Goal: Information Seeking & Learning: Learn about a topic

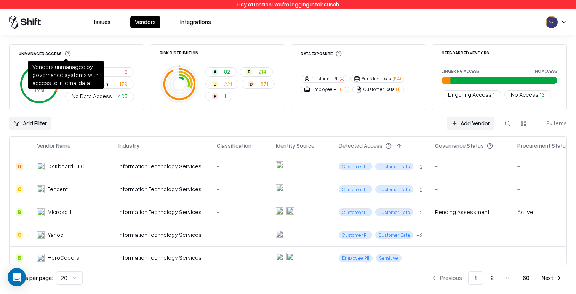
click at [119, 36] on div "Unmanaged Access 584 Total Critical Data 3 Sensitive Data 179 No Data Access 40…" at bounding box center [288, 164] width 576 height 259
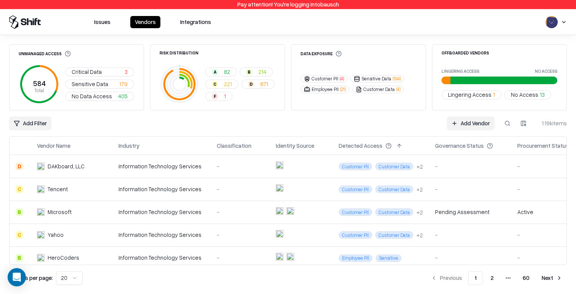
click at [214, 99] on button "F 1" at bounding box center [218, 96] width 27 height 9
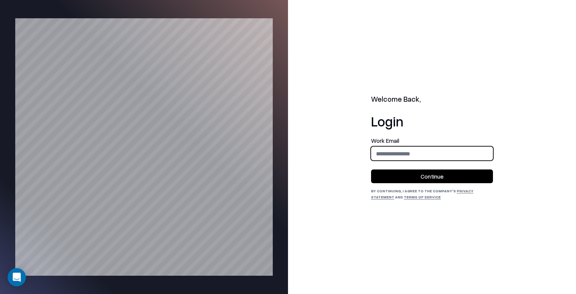
click at [388, 151] on input "email" at bounding box center [431, 154] width 121 height 14
type input "**********"
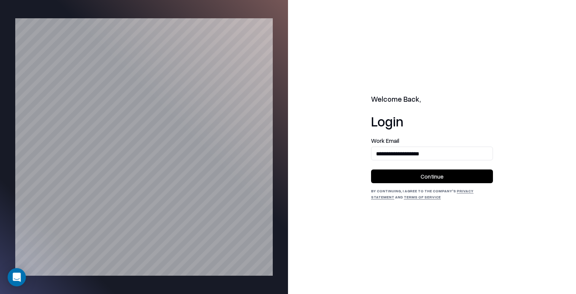
click at [407, 184] on div "**********" at bounding box center [432, 169] width 122 height 62
click at [406, 181] on button "Continue" at bounding box center [432, 176] width 122 height 14
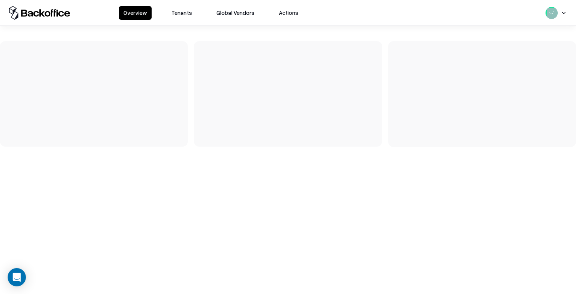
click at [179, 11] on button "Tenants" at bounding box center [182, 13] width 30 height 14
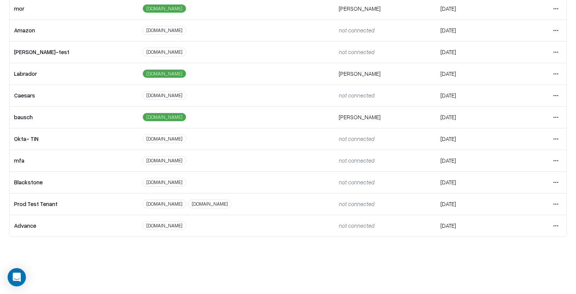
scroll to position [165, 0]
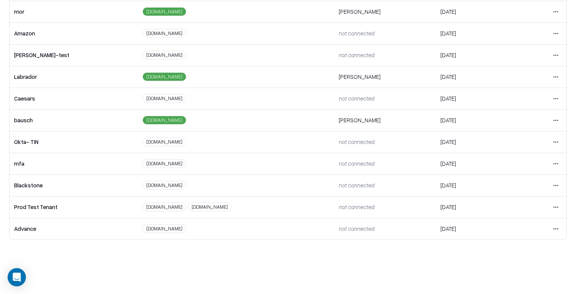
click at [553, 121] on html "Overview Tenants Global Vendors Actions Tenants Add Tenant Tenant name Domain A…" at bounding box center [288, 99] width 576 height 294
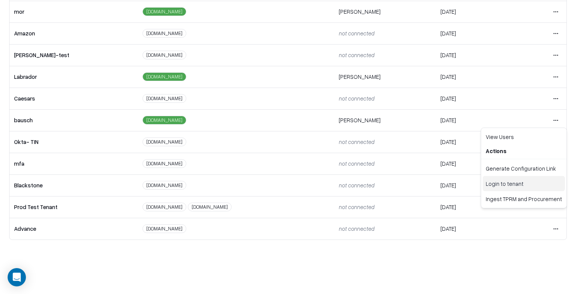
click at [510, 185] on div "Login to tenant" at bounding box center [523, 183] width 82 height 15
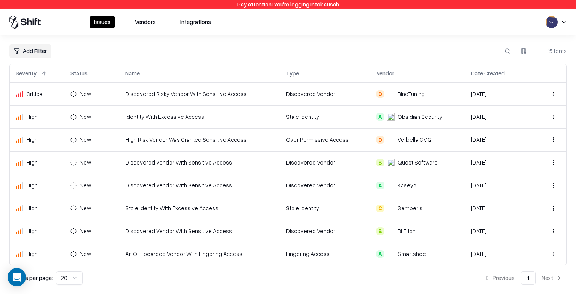
click at [145, 27] on button "Vendors" at bounding box center [145, 22] width 30 height 12
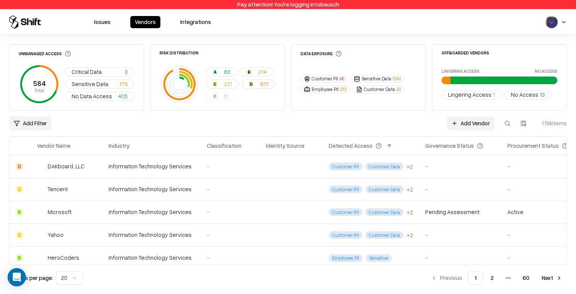
click at [255, 85] on button "D 671" at bounding box center [257, 84] width 33 height 9
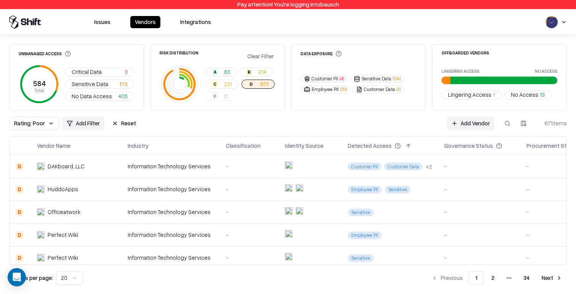
click at [366, 175] on td "Customer PII Customer Data + 2" at bounding box center [390, 166] width 96 height 23
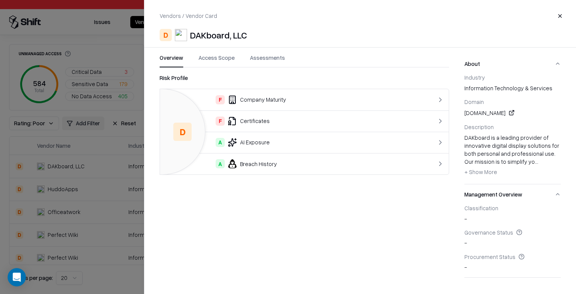
click at [285, 105] on td "F Company Maturity" at bounding box center [288, 99] width 256 height 21
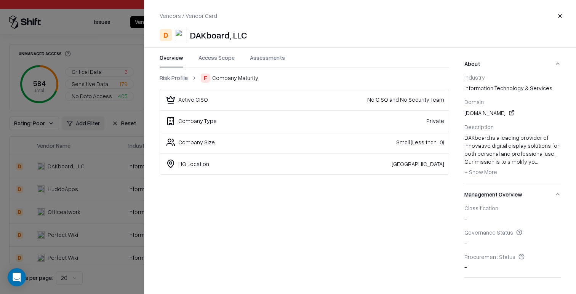
click at [177, 76] on link "Risk Profile" at bounding box center [174, 78] width 28 height 8
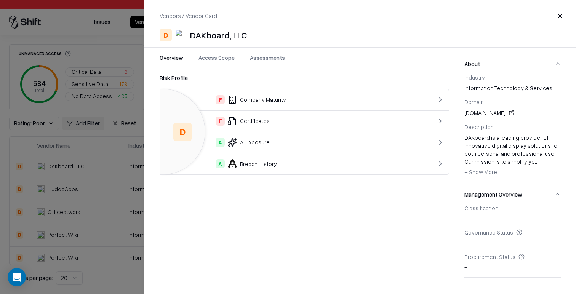
click at [96, 170] on div at bounding box center [288, 147] width 576 height 294
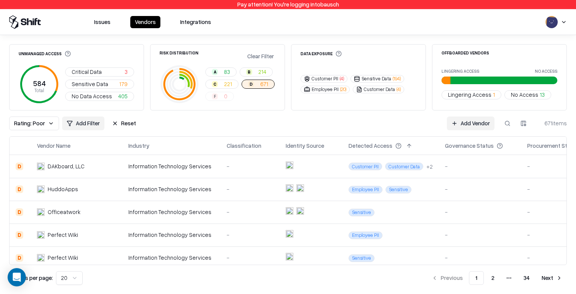
click at [391, 225] on td "Employee PII" at bounding box center [390, 234] width 96 height 23
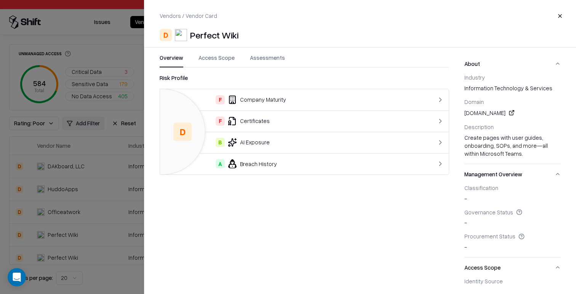
click at [270, 102] on div "F Company Maturity" at bounding box center [288, 99] width 244 height 9
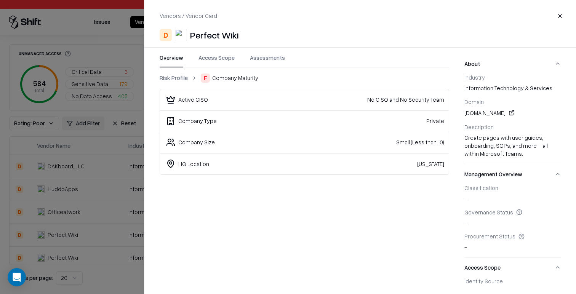
click at [172, 79] on link "Risk Profile" at bounding box center [174, 78] width 28 height 8
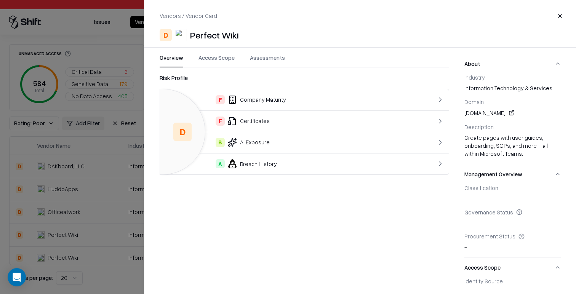
click at [274, 120] on div "F Certificates" at bounding box center [288, 120] width 244 height 9
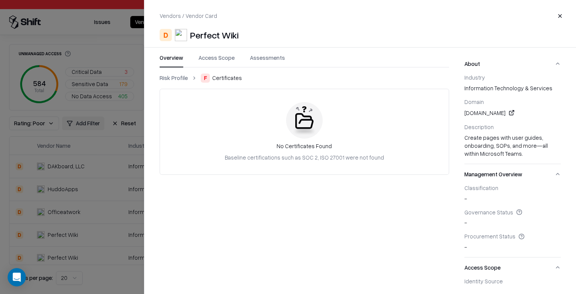
click at [180, 77] on link "Risk Profile" at bounding box center [174, 78] width 28 height 8
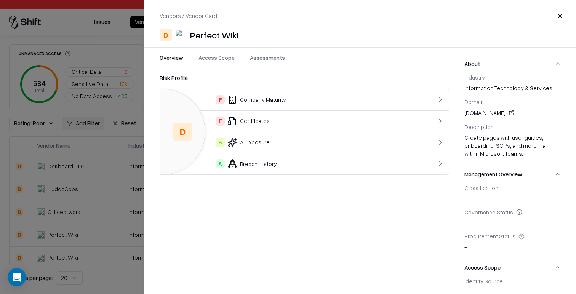
click at [82, 148] on div at bounding box center [288, 147] width 576 height 294
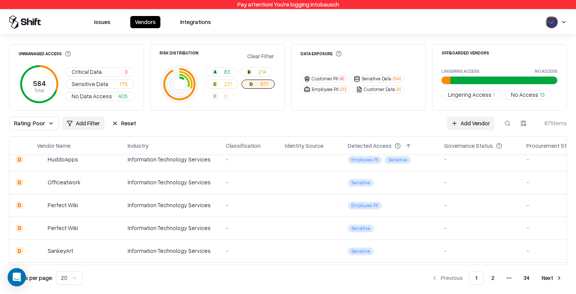
scroll to position [44, 0]
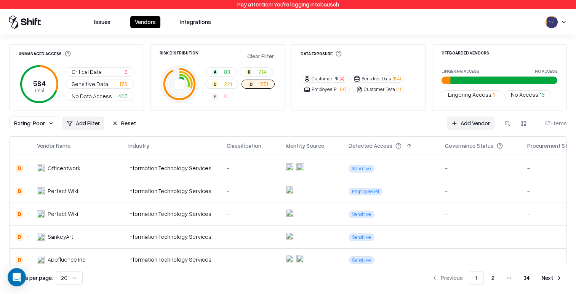
click at [136, 210] on div "Information Technology Services" at bounding box center [171, 214] width 86 height 8
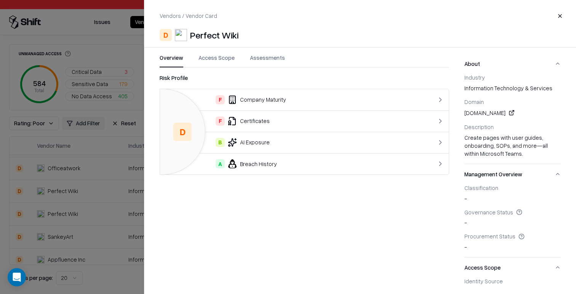
click at [136, 210] on div at bounding box center [288, 147] width 576 height 294
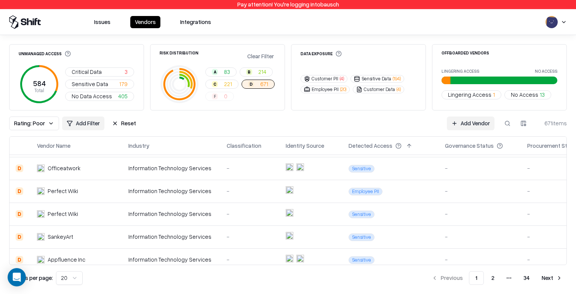
click at [118, 191] on td "Perfect Wiki" at bounding box center [76, 191] width 91 height 23
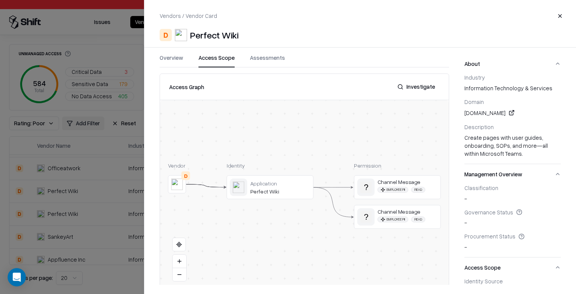
click at [222, 57] on button "Access Scope" at bounding box center [216, 61] width 36 height 14
click at [487, 150] on div "Create pages with user guides, onboarding, SOPs, and more—all within Microsoft …" at bounding box center [512, 146] width 96 height 24
click at [497, 164] on button "Management Overview" at bounding box center [512, 174] width 96 height 20
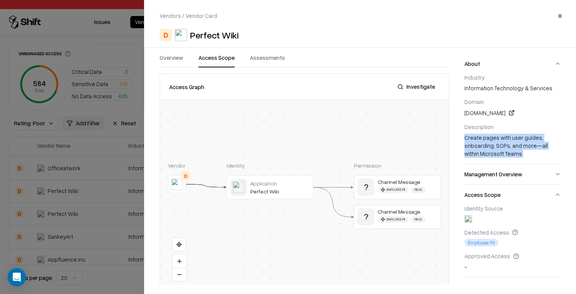
click at [483, 158] on div "Industry information technology & services Domain perfectwikiforteams.com Descr…" at bounding box center [512, 119] width 96 height 90
click at [498, 175] on button "Management Overview" at bounding box center [512, 174] width 96 height 20
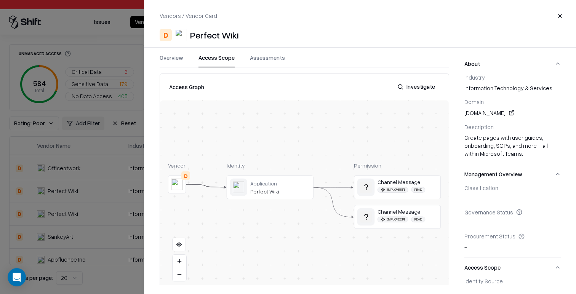
click at [559, 174] on button "Management Overview" at bounding box center [512, 174] width 96 height 20
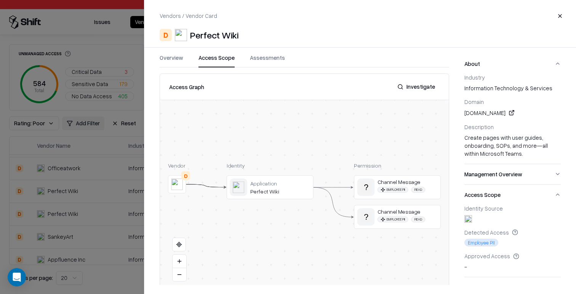
click at [555, 65] on button "About" at bounding box center [512, 64] width 96 height 20
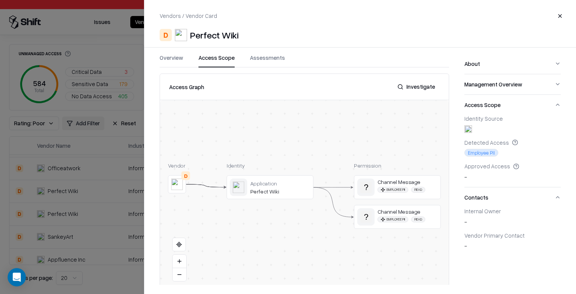
click at [561, 105] on div "About Management Overview Access Scope Identity Source Detected Access Employee…" at bounding box center [520, 169] width 112 height 231
click at [555, 103] on button "Access Scope" at bounding box center [512, 105] width 96 height 20
click at [557, 124] on button "Contacts" at bounding box center [512, 125] width 96 height 20
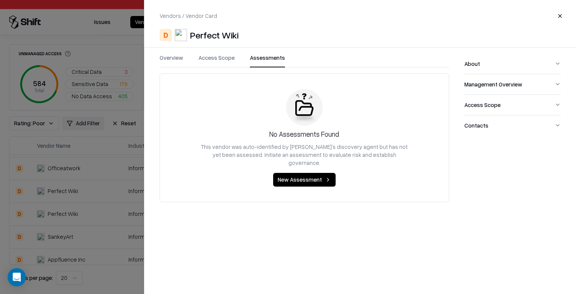
click at [259, 61] on button "Assessments" at bounding box center [267, 61] width 35 height 14
click at [207, 58] on button "Access Scope" at bounding box center [216, 61] width 36 height 14
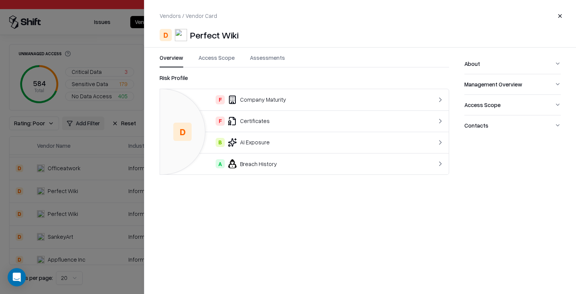
click at [172, 59] on button "Overview" at bounding box center [172, 61] width 24 height 14
click at [110, 204] on div at bounding box center [288, 147] width 576 height 294
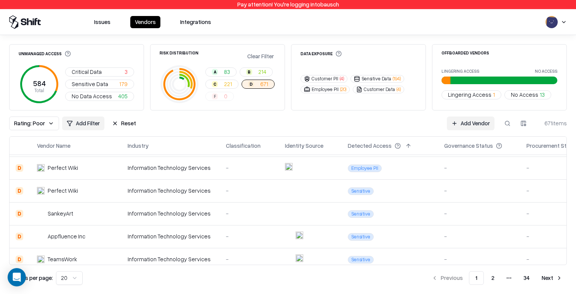
scroll to position [68, 0]
click at [132, 188] on div "Information Technology Services" at bounding box center [171, 190] width 86 height 8
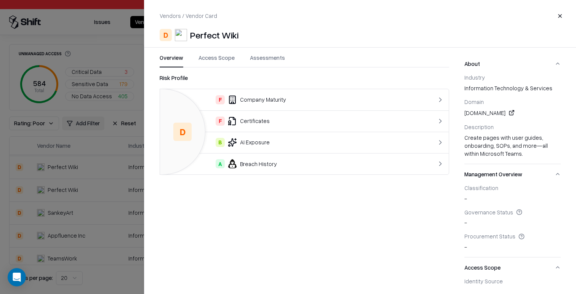
click at [516, 112] on link at bounding box center [511, 112] width 9 height 9
drag, startPoint x: 102, startPoint y: 199, endPoint x: 107, endPoint y: 192, distance: 9.1
click at [102, 199] on div at bounding box center [288, 147] width 576 height 294
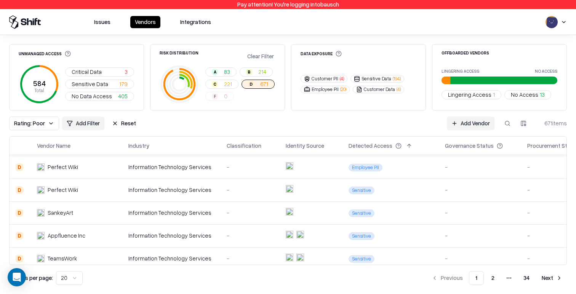
click at [121, 169] on td "Perfect Wiki" at bounding box center [76, 167] width 91 height 23
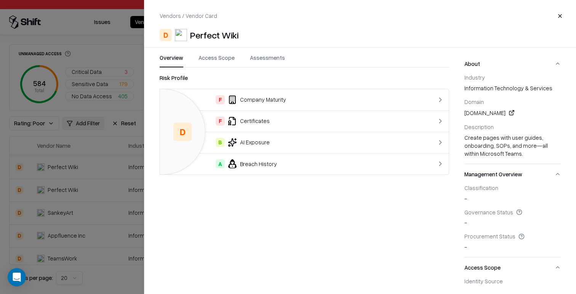
click at [119, 184] on div at bounding box center [288, 147] width 576 height 294
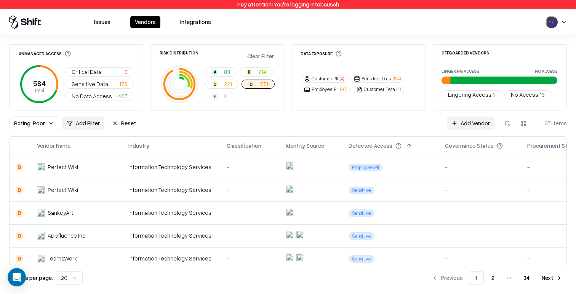
click at [134, 169] on div "Information Technology Services" at bounding box center [171, 167] width 86 height 8
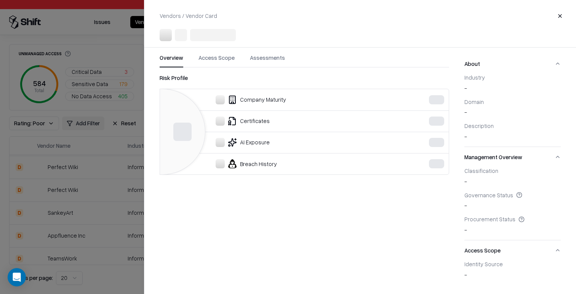
drag, startPoint x: 108, startPoint y: 190, endPoint x: 115, endPoint y: 188, distance: 7.8
click at [108, 189] on div at bounding box center [288, 147] width 576 height 294
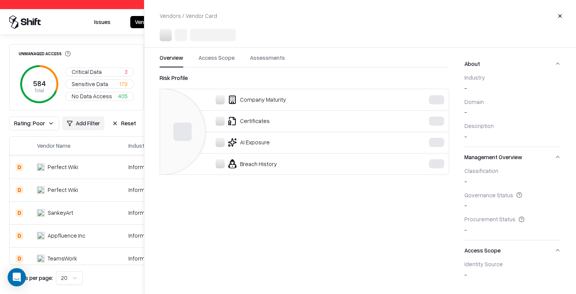
click at [131, 190] on div "Information Technology Services" at bounding box center [171, 190] width 86 height 8
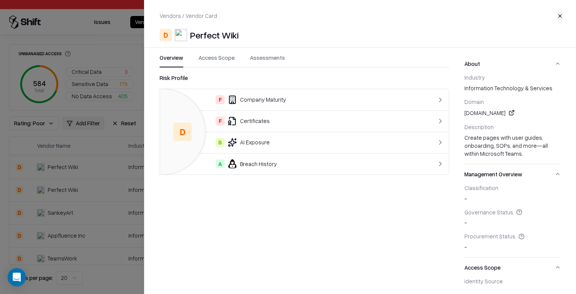
drag, startPoint x: 119, startPoint y: 156, endPoint x: 158, endPoint y: 115, distance: 56.5
click at [119, 156] on div at bounding box center [288, 147] width 576 height 294
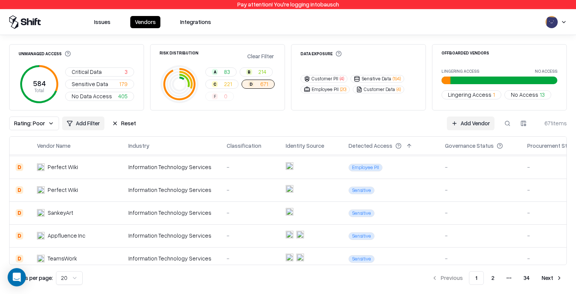
click at [144, 173] on td "Information Technology Services" at bounding box center [171, 167] width 98 height 23
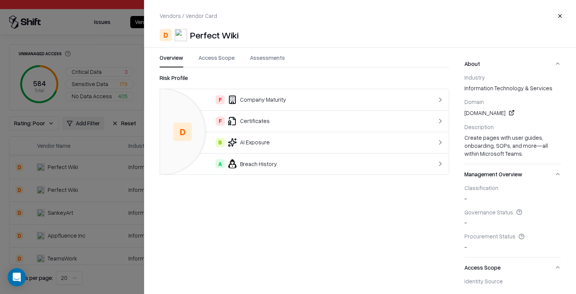
click at [231, 57] on button "Access Scope" at bounding box center [216, 61] width 36 height 14
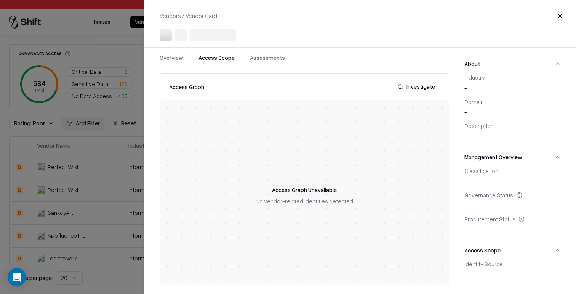
click at [99, 203] on div at bounding box center [288, 147] width 576 height 294
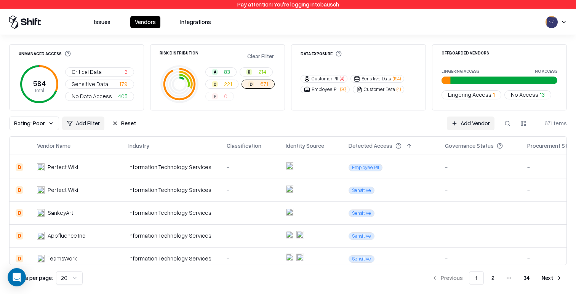
click at [158, 190] on div "Information Technology Services" at bounding box center [171, 190] width 86 height 8
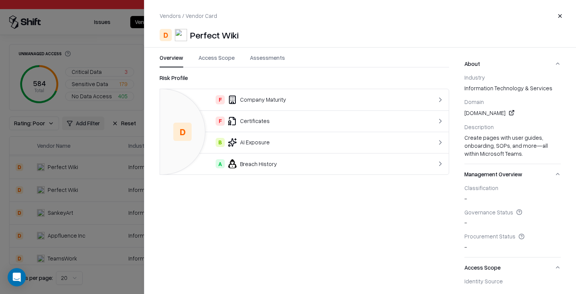
click at [216, 57] on button "Access Scope" at bounding box center [216, 61] width 36 height 14
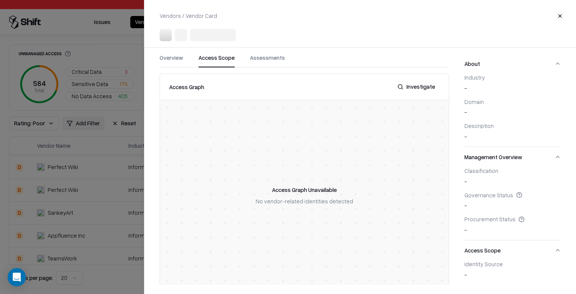
click at [84, 207] on div at bounding box center [288, 147] width 576 height 294
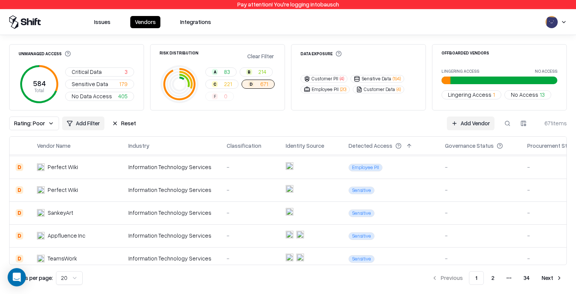
click at [118, 193] on td "Perfect Wiki" at bounding box center [76, 190] width 91 height 23
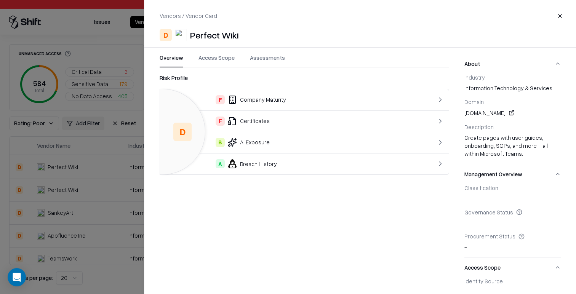
click at [216, 59] on button "Access Scope" at bounding box center [216, 61] width 36 height 14
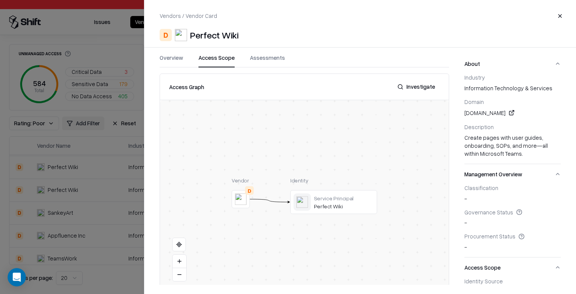
click at [90, 243] on div at bounding box center [288, 147] width 576 height 294
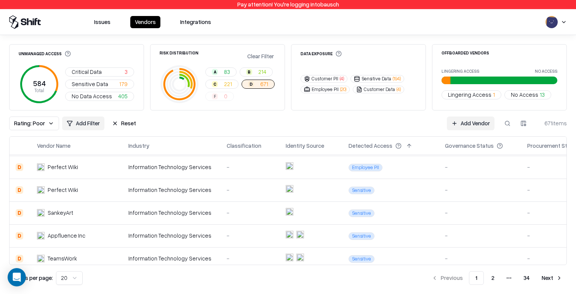
click at [103, 161] on td "Perfect Wiki" at bounding box center [76, 167] width 91 height 23
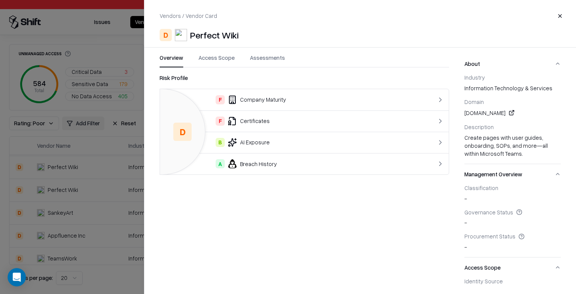
click at [71, 187] on div at bounding box center [288, 147] width 576 height 294
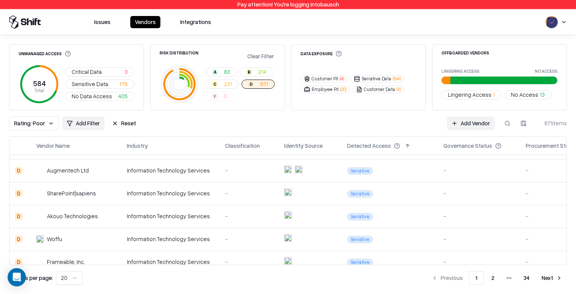
scroll to position [179, 0]
click at [251, 192] on div "-" at bounding box center [250, 193] width 47 height 8
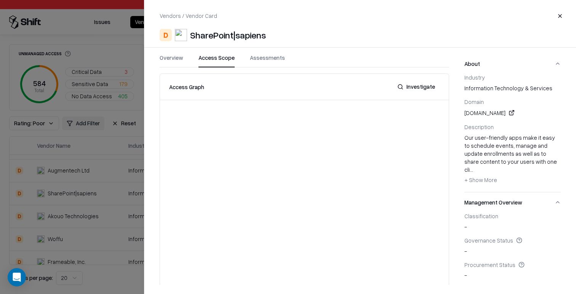
click at [215, 58] on button "Access Scope" at bounding box center [216, 61] width 36 height 14
click at [516, 113] on link at bounding box center [511, 111] width 9 height 9
click at [267, 58] on button "Assessments" at bounding box center [267, 61] width 35 height 14
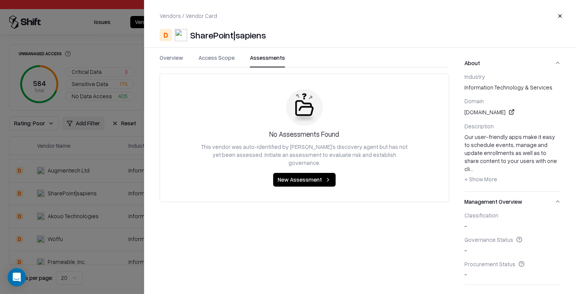
click at [164, 58] on button "Overview" at bounding box center [172, 61] width 24 height 14
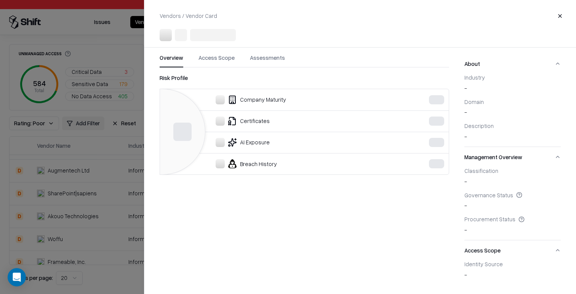
click at [95, 96] on div at bounding box center [288, 147] width 576 height 294
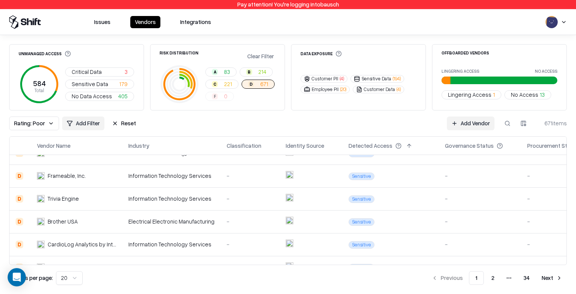
scroll to position [347, 0]
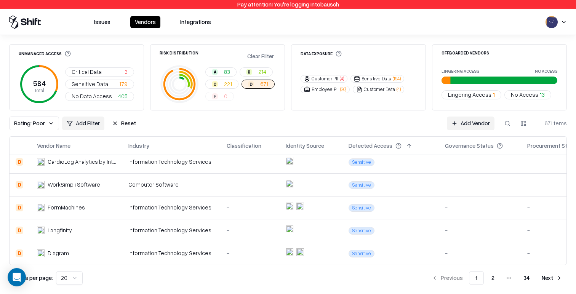
click at [144, 240] on td "Information Technology Services" at bounding box center [171, 230] width 98 height 23
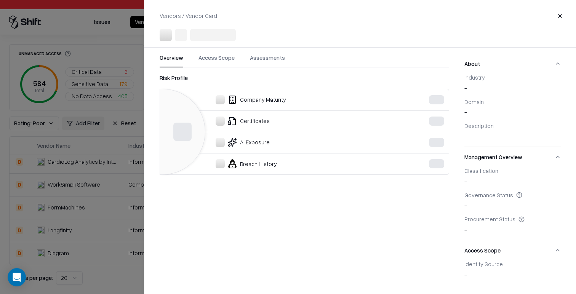
click at [107, 214] on div at bounding box center [288, 147] width 576 height 294
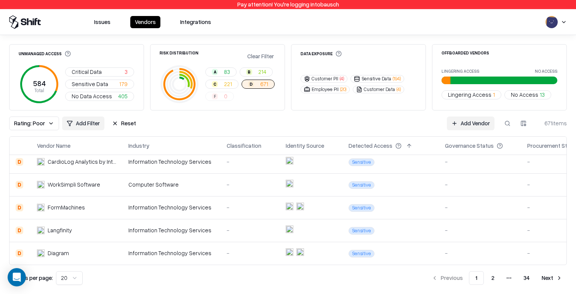
click at [108, 247] on td "Diagram" at bounding box center [76, 253] width 91 height 23
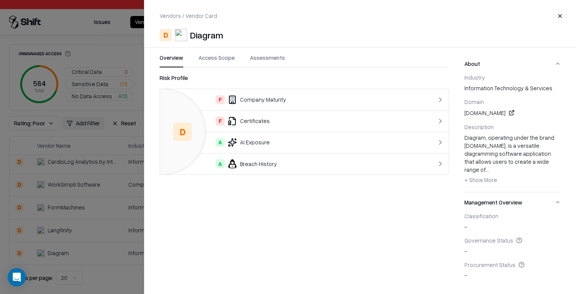
click at [97, 241] on div at bounding box center [288, 147] width 576 height 294
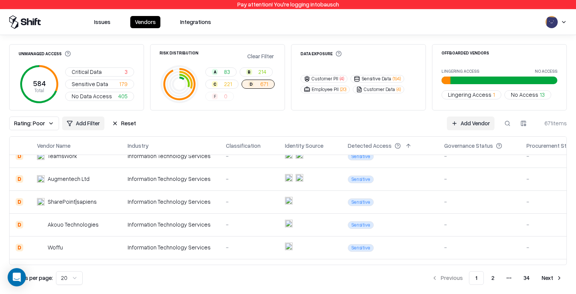
scroll to position [153, 0]
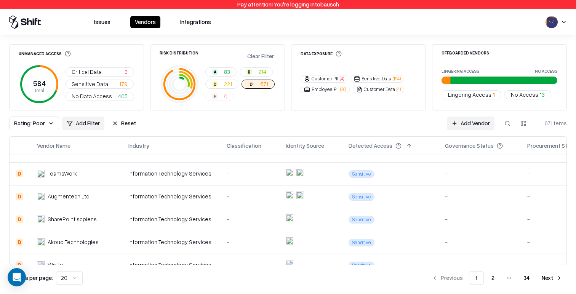
click at [110, 205] on td "Augmentech Ltd" at bounding box center [76, 196] width 91 height 23
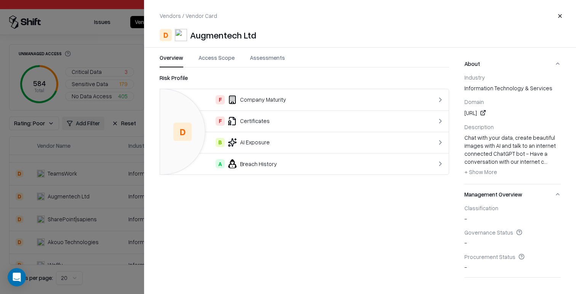
click at [110, 205] on div at bounding box center [288, 147] width 576 height 294
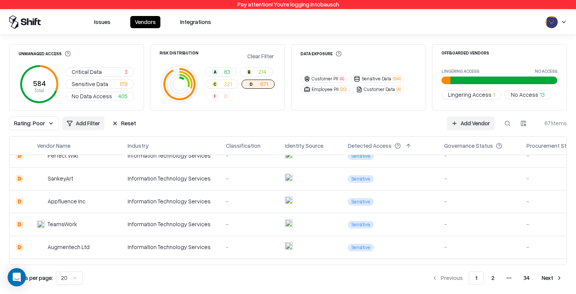
scroll to position [93, 0]
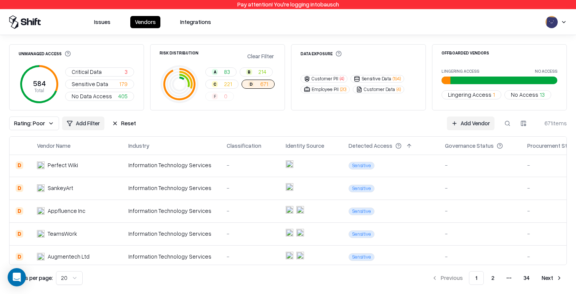
click at [119, 194] on td "SankeyArt" at bounding box center [76, 188] width 91 height 23
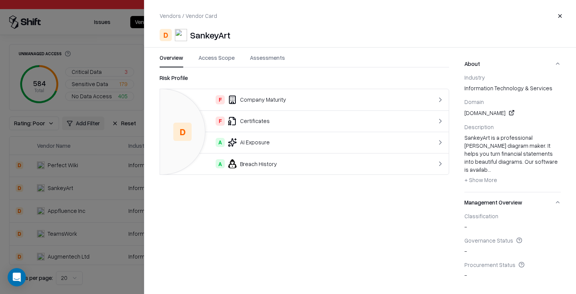
click at [76, 211] on div at bounding box center [288, 147] width 576 height 294
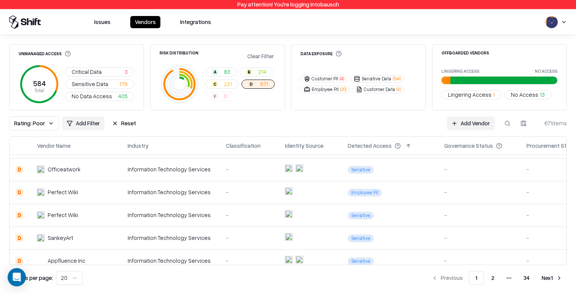
scroll to position [26, 0]
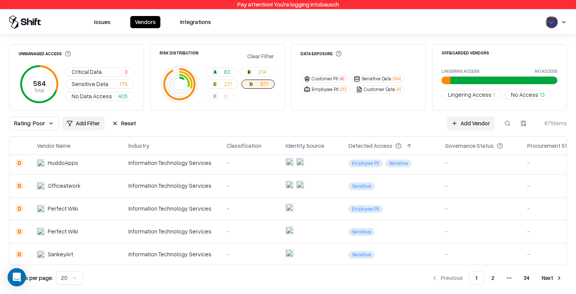
click at [131, 184] on div "Information Technology Services" at bounding box center [171, 186] width 86 height 8
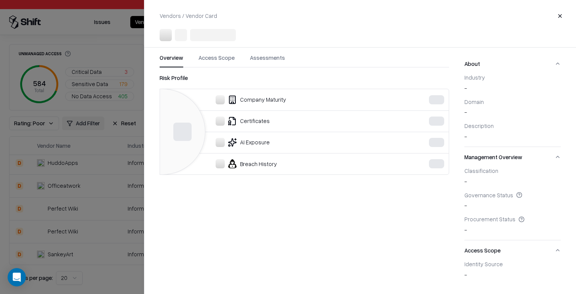
click at [99, 215] on div at bounding box center [288, 147] width 576 height 294
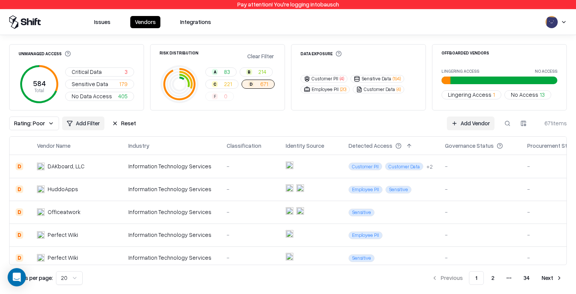
click at [171, 198] on td "Information Technology Services" at bounding box center [171, 189] width 98 height 23
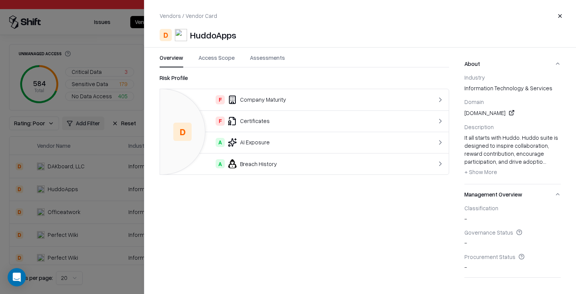
drag, startPoint x: 218, startPoint y: 60, endPoint x: 228, endPoint y: 62, distance: 9.8
click at [218, 60] on button "Access Scope" at bounding box center [216, 61] width 36 height 14
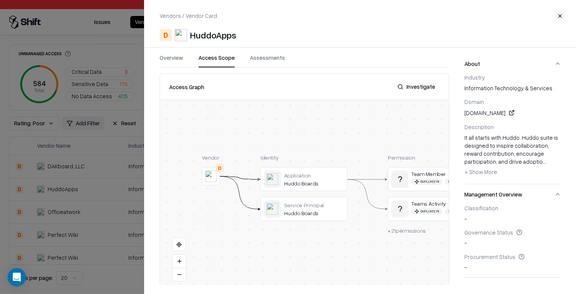
drag, startPoint x: 274, startPoint y: 108, endPoint x: 288, endPoint y: 106, distance: 14.0
click at [290, 107] on div "Vendor D Identity Application Huddo Boards Service Principal Huddo Boards Permi…" at bounding box center [304, 195] width 289 height 190
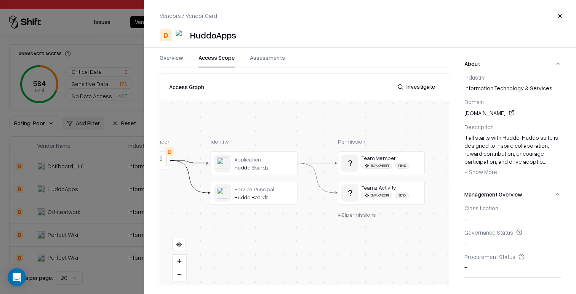
drag, startPoint x: 327, startPoint y: 137, endPoint x: 290, endPoint y: 136, distance: 36.6
click at [276, 123] on div "Vendor D Identity Application Huddo Boards Service Principal Huddo Boards Permi…" at bounding box center [304, 195] width 289 height 190
click at [357, 214] on span "+ 21 permissions" at bounding box center [355, 214] width 38 height 6
drag, startPoint x: 123, startPoint y: 131, endPoint x: 165, endPoint y: 34, distance: 105.9
click at [123, 131] on div at bounding box center [288, 147] width 576 height 294
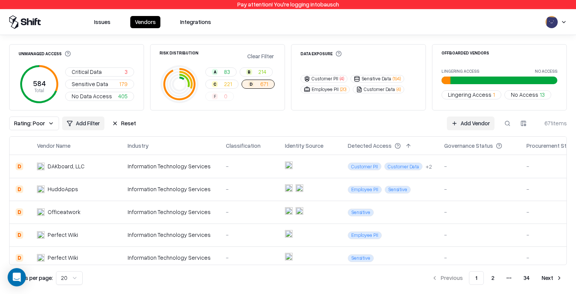
scroll to position [347, 0]
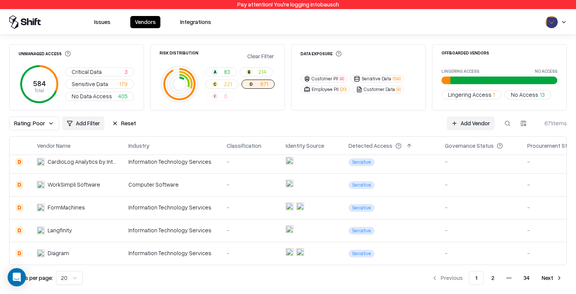
click at [206, 230] on div "Information Technology Services" at bounding box center [171, 230] width 86 height 8
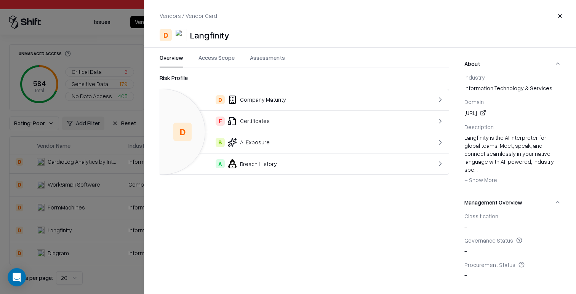
click at [224, 51] on div "Vendors / Vendor Card Close D Langfinity Overview Access Scope Assessments Risk…" at bounding box center [360, 147] width 432 height 294
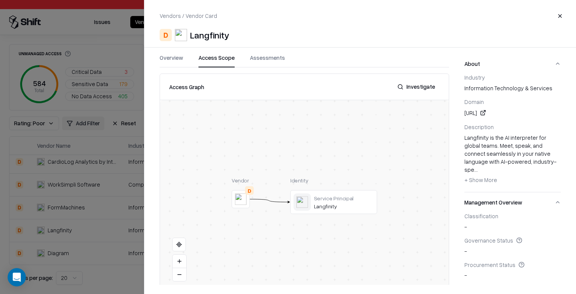
drag, startPoint x: 225, startPoint y: 61, endPoint x: 217, endPoint y: 69, distance: 11.6
click at [225, 61] on button "Access Scope" at bounding box center [216, 61] width 36 height 14
click at [101, 201] on div at bounding box center [288, 147] width 576 height 294
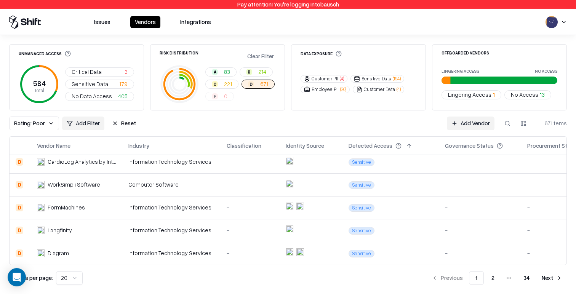
click at [109, 254] on div "Diagram" at bounding box center [76, 253] width 79 height 8
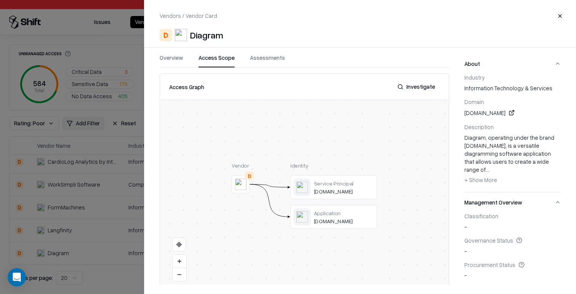
click at [224, 61] on button "Access Scope" at bounding box center [216, 61] width 36 height 14
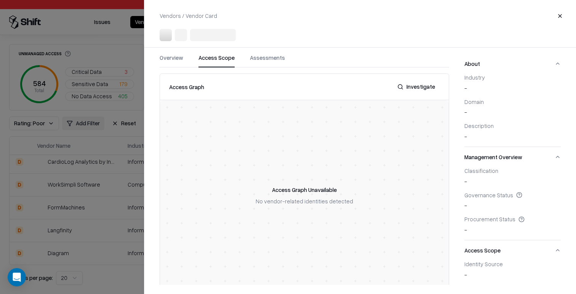
drag, startPoint x: 112, startPoint y: 171, endPoint x: 130, endPoint y: 176, distance: 19.0
click at [112, 171] on div at bounding box center [288, 147] width 576 height 294
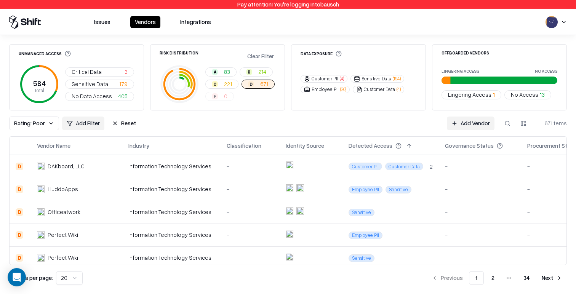
click at [167, 169] on div "Information Technology Services" at bounding box center [171, 166] width 86 height 8
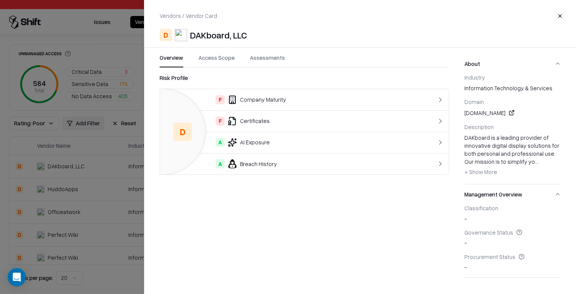
click at [223, 61] on button "Access Scope" at bounding box center [216, 61] width 36 height 14
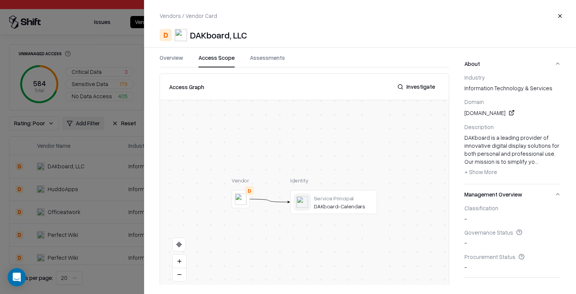
click at [119, 75] on div at bounding box center [288, 147] width 576 height 294
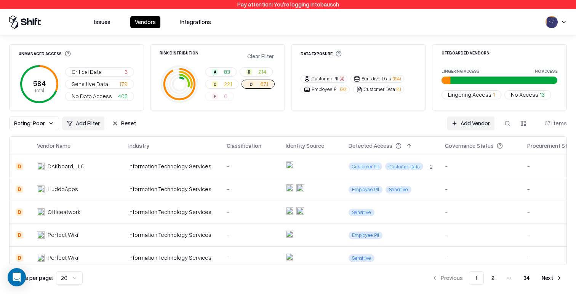
click at [102, 25] on button "Issues" at bounding box center [102, 22] width 26 height 12
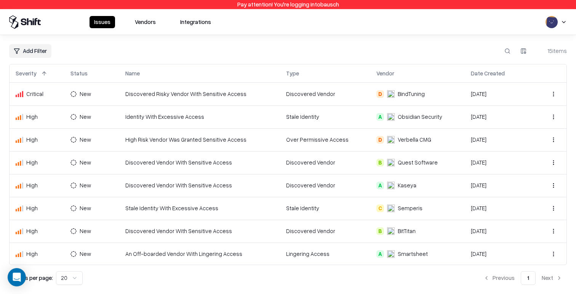
click at [132, 175] on td "Discovered Vendor With Sensitive Access" at bounding box center [199, 185] width 161 height 23
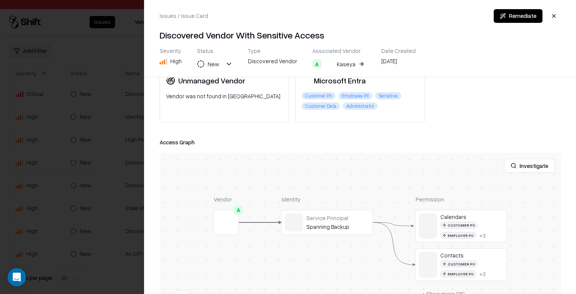
scroll to position [163, 0]
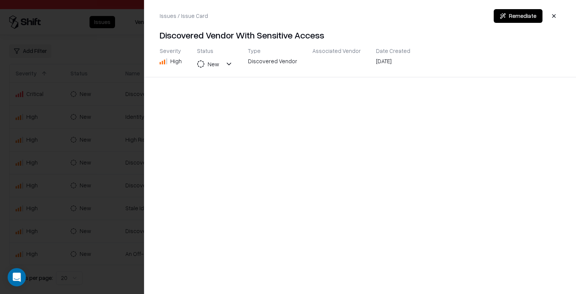
click at [75, 165] on div at bounding box center [288, 147] width 576 height 294
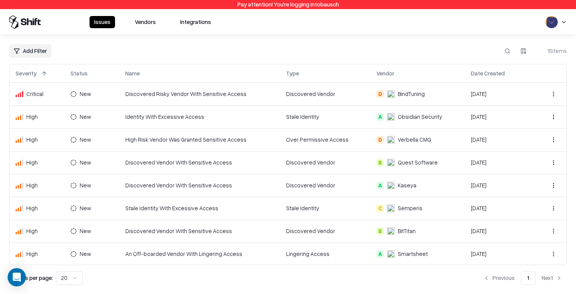
click at [147, 105] on td "Discovered Risky Vendor With Sensitive Access" at bounding box center [199, 94] width 161 height 23
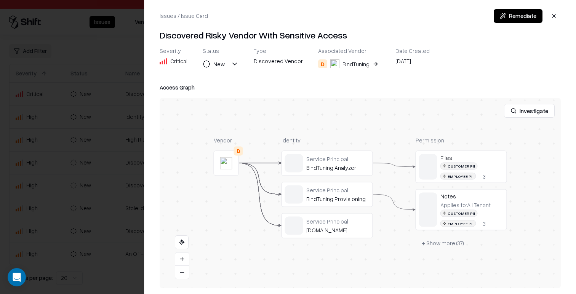
scroll to position [125, 0]
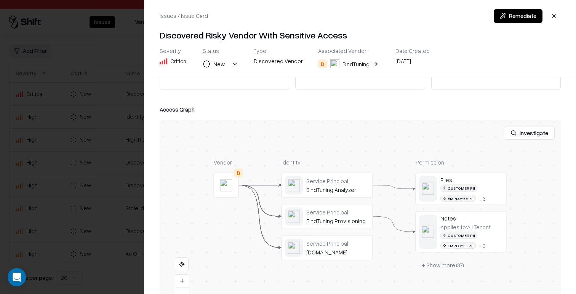
drag, startPoint x: 121, startPoint y: 104, endPoint x: 150, endPoint y: 37, distance: 72.4
click at [121, 103] on div at bounding box center [288, 147] width 576 height 294
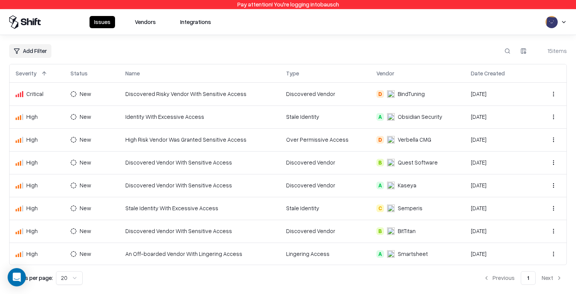
drag, startPoint x: 145, startPoint y: 20, endPoint x: 178, endPoint y: 56, distance: 48.5
click at [145, 20] on button "Vendors" at bounding box center [145, 22] width 30 height 12
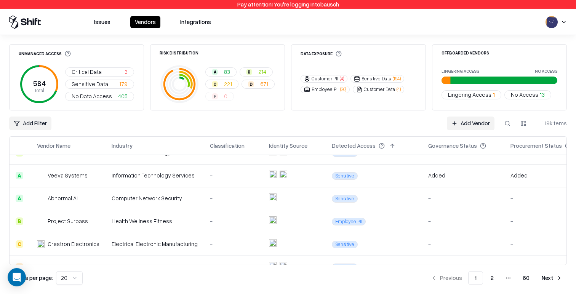
scroll to position [347, 0]
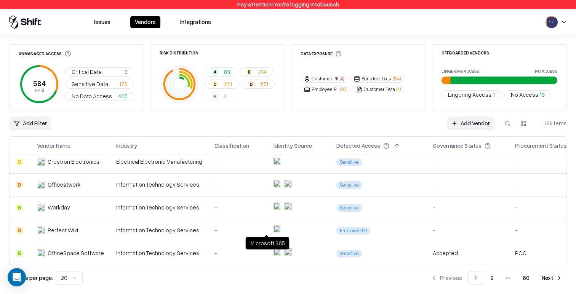
click at [241, 229] on div "-" at bounding box center [237, 230] width 47 height 8
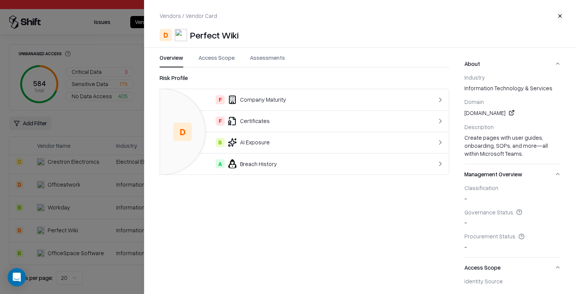
click at [52, 176] on div at bounding box center [288, 147] width 576 height 294
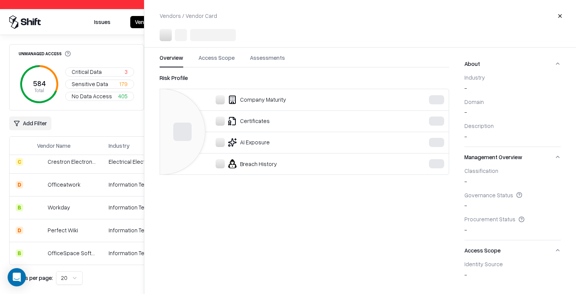
click at [103, 185] on td "Officeatwork" at bounding box center [70, 184] width 79 height 23
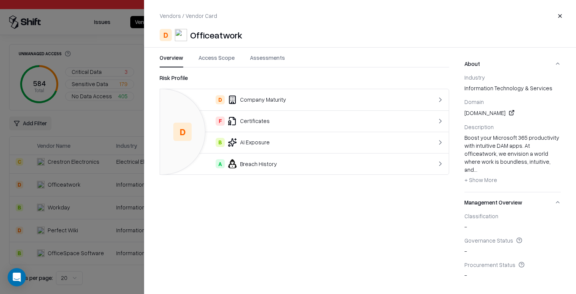
click at [220, 59] on button "Access Scope" at bounding box center [216, 61] width 36 height 14
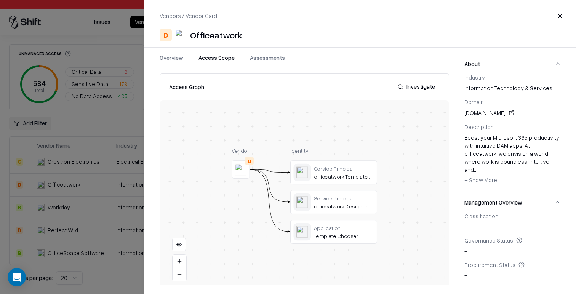
click at [112, 152] on div at bounding box center [288, 147] width 576 height 294
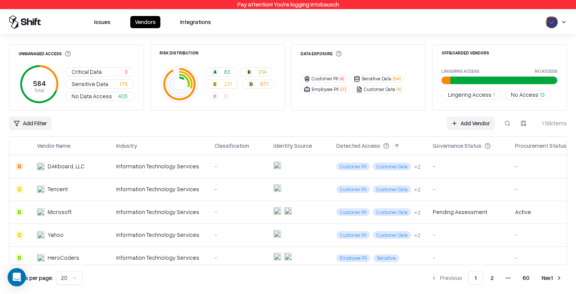
click at [208, 182] on td "-" at bounding box center [237, 189] width 59 height 23
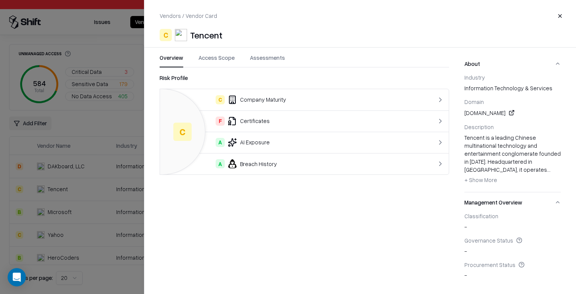
click at [213, 63] on button "Access Scope" at bounding box center [216, 61] width 36 height 14
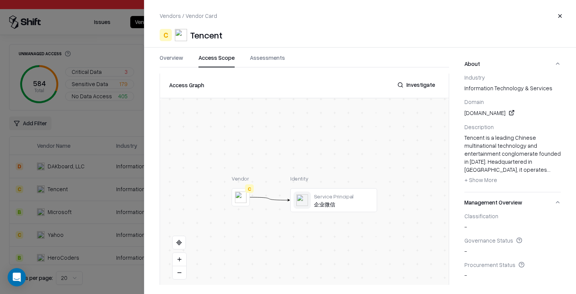
click at [0, 0] on button at bounding box center [0, 0] width 0 height 0
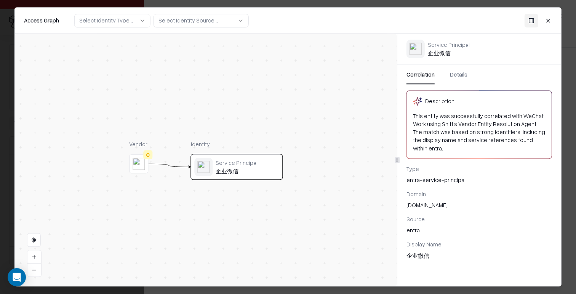
click at [432, 131] on div "This entity was successfully correlated with WeChat Work using Shift's Vendor E…" at bounding box center [479, 132] width 132 height 40
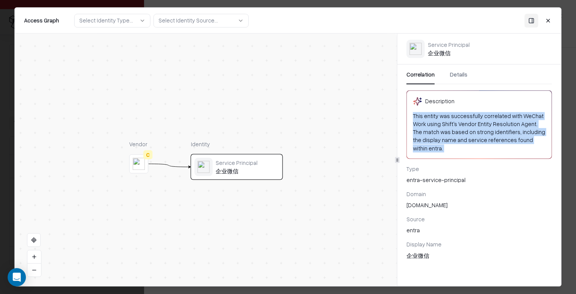
click at [432, 131] on div "This entity was successfully correlated with WeChat Work using Shift's Vendor E…" at bounding box center [479, 132] width 132 height 40
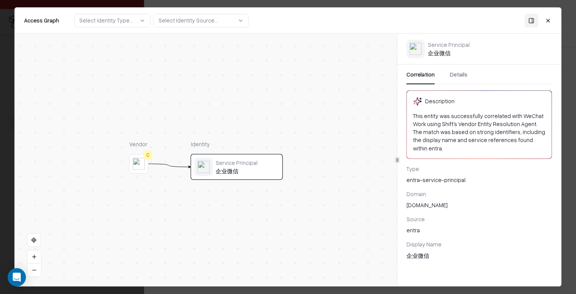
click at [432, 201] on div "tencent.com" at bounding box center [478, 205] width 145 height 8
drag, startPoint x: 432, startPoint y: 199, endPoint x: 431, endPoint y: 208, distance: 9.5
click at [432, 201] on div "tencent.com" at bounding box center [478, 205] width 145 height 8
copy div "tencent.com"
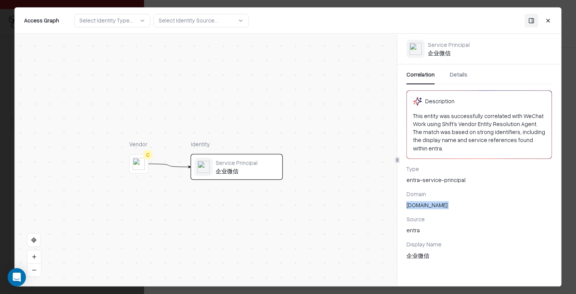
click at [457, 74] on button "Details" at bounding box center [459, 77] width 18 height 14
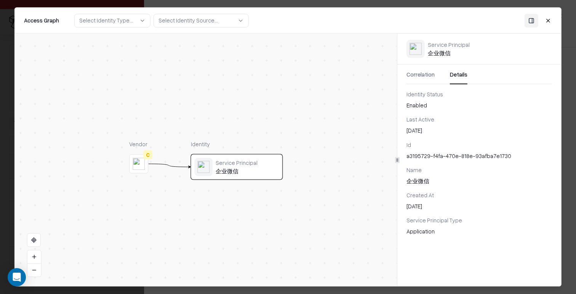
click at [549, 21] on button "Close" at bounding box center [548, 21] width 14 height 14
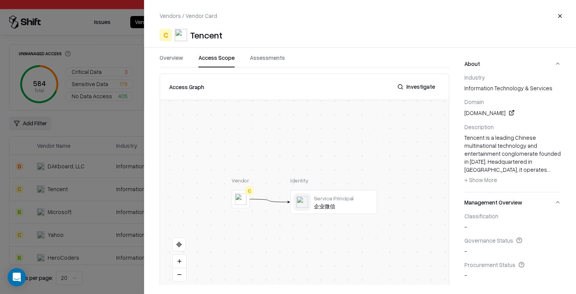
click at [146, 128] on div "Overview Access Scope Assessments Access Graph Investigate Vendor C Identity Se…" at bounding box center [296, 169] width 305 height 231
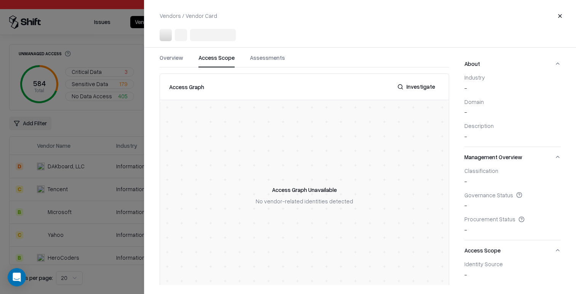
click at [127, 130] on div at bounding box center [288, 147] width 576 height 294
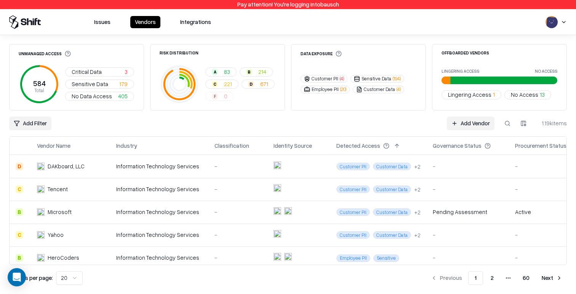
click at [158, 165] on div "Information Technology Services" at bounding box center [159, 166] width 86 height 8
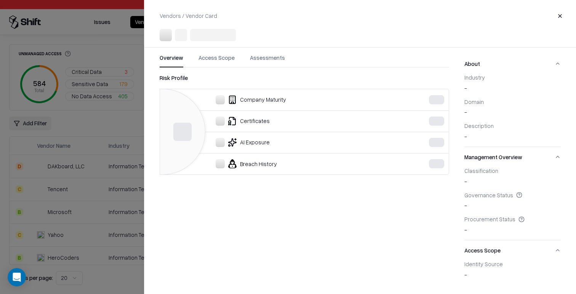
click at [111, 164] on div at bounding box center [288, 147] width 576 height 294
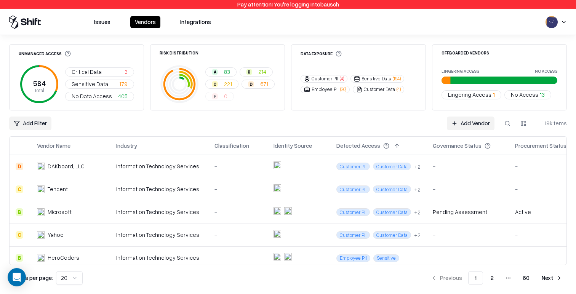
click at [90, 72] on span "Critical Data" at bounding box center [87, 72] width 30 height 8
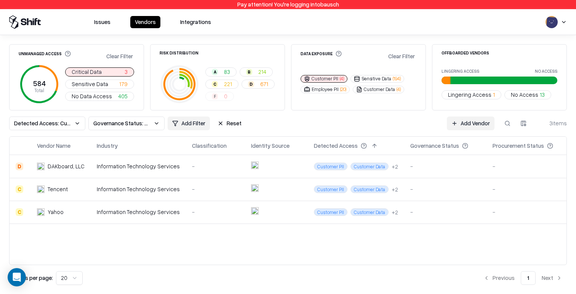
click at [219, 128] on button "Reset" at bounding box center [229, 123] width 33 height 14
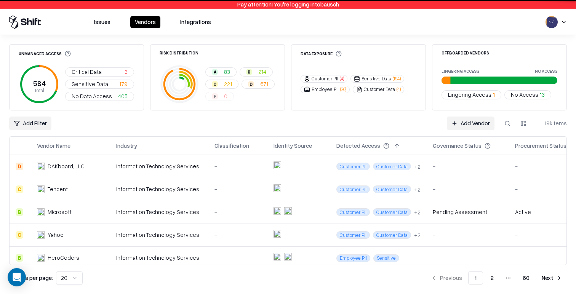
click at [104, 18] on button "Issues" at bounding box center [102, 22] width 26 height 12
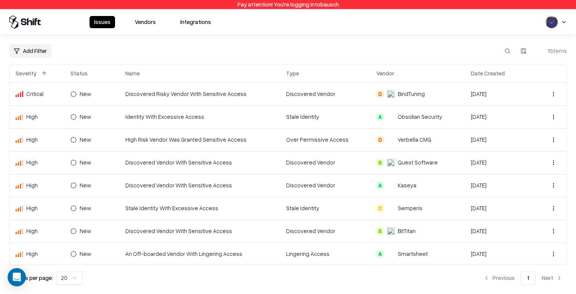
click at [43, 56] on html "Pay attention! You're logging into bausch Issues Vendors Integrations Add Filte…" at bounding box center [288, 147] width 576 height 294
click at [29, 106] on div "Type" at bounding box center [35, 103] width 49 height 13
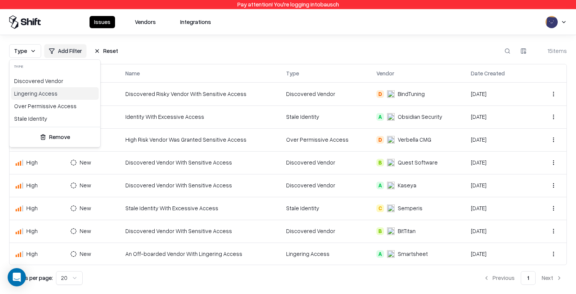
click at [53, 94] on div "Lingering Access" at bounding box center [55, 93] width 88 height 13
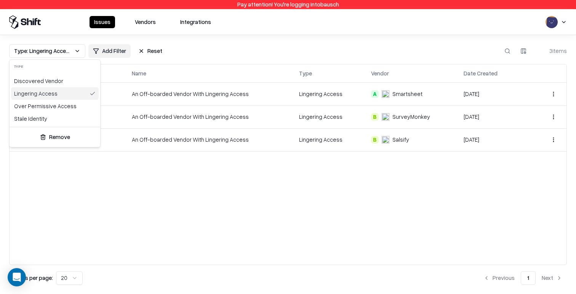
click at [271, 38] on html "Pay attention! You're logging into bausch Issues Vendors Integrations Type: Lin…" at bounding box center [288, 147] width 576 height 294
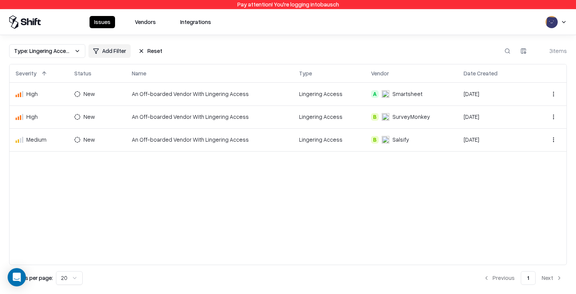
click at [277, 94] on td "An Off-boarded Vendor With Lingering Access" at bounding box center [209, 94] width 167 height 23
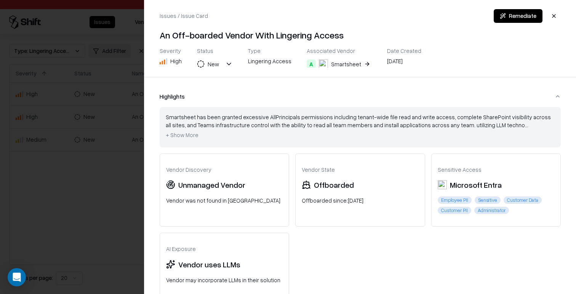
click at [342, 64] on div "Smartsheet" at bounding box center [346, 64] width 30 height 8
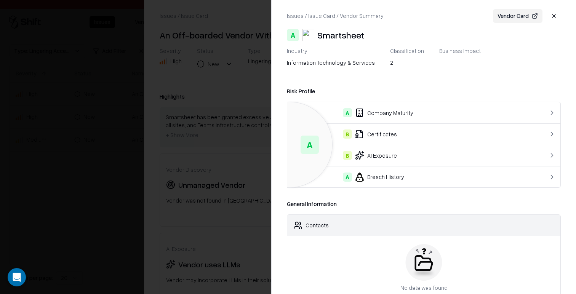
click at [124, 73] on div at bounding box center [288, 147] width 576 height 294
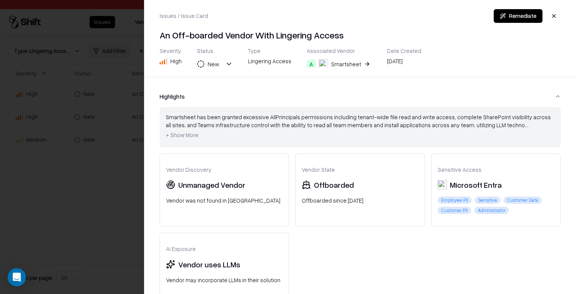
drag, startPoint x: 112, startPoint y: 135, endPoint x: 114, endPoint y: 131, distance: 4.6
click at [113, 135] on div at bounding box center [288, 147] width 576 height 294
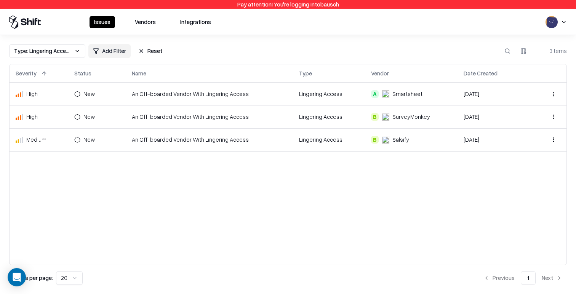
click at [141, 20] on button "Vendors" at bounding box center [145, 22] width 30 height 12
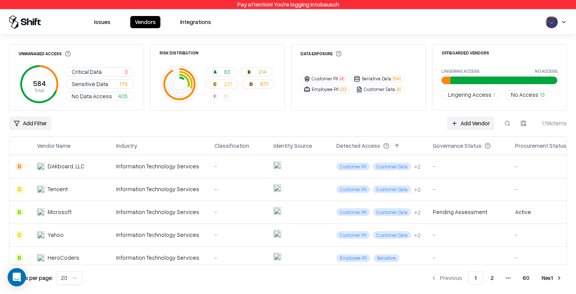
click at [39, 127] on html "Pay attention! You're logging into bausch Issues Vendors Integrations Unmanaged…" at bounding box center [288, 147] width 576 height 294
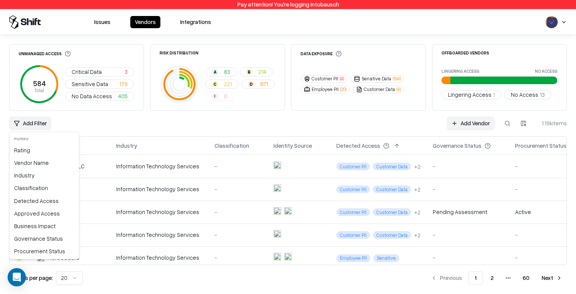
click at [171, 126] on html "Pay attention! You're logging into bausch Issues Vendors Integrations Unmanaged…" at bounding box center [288, 147] width 576 height 294
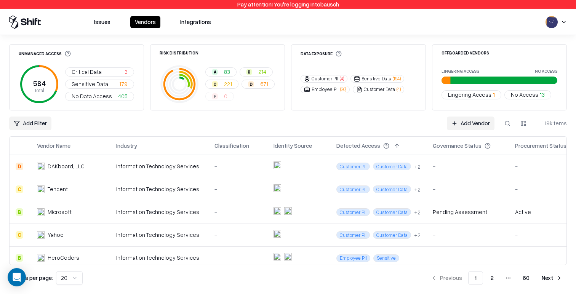
click at [267, 156] on td at bounding box center [298, 166] width 63 height 23
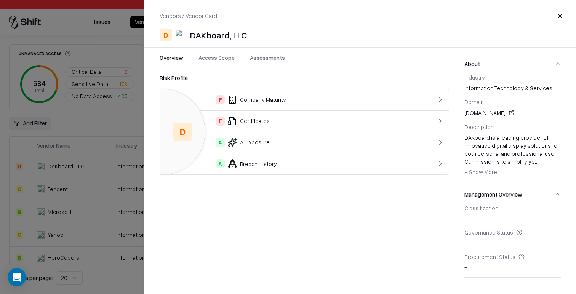
click at [307, 108] on td "F Company Maturity" at bounding box center [288, 99] width 256 height 21
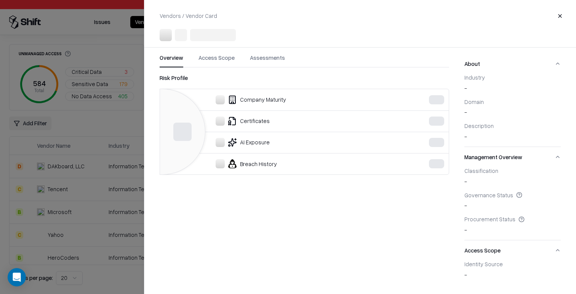
drag, startPoint x: 80, startPoint y: 139, endPoint x: 123, endPoint y: 181, distance: 59.5
click at [81, 140] on div at bounding box center [288, 147] width 576 height 294
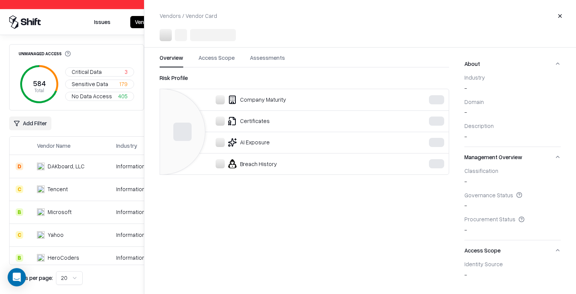
click at [129, 185] on td "Information Technology Services" at bounding box center [159, 189] width 98 height 23
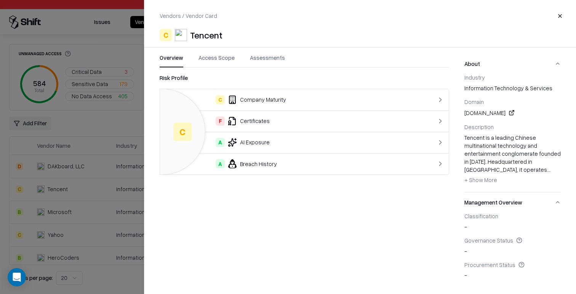
click at [307, 95] on div "C Company Maturity" at bounding box center [288, 99] width 244 height 9
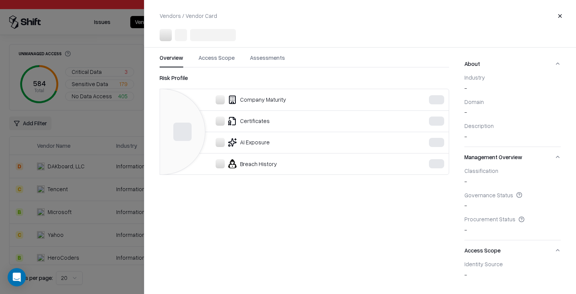
click at [112, 222] on div at bounding box center [288, 147] width 576 height 294
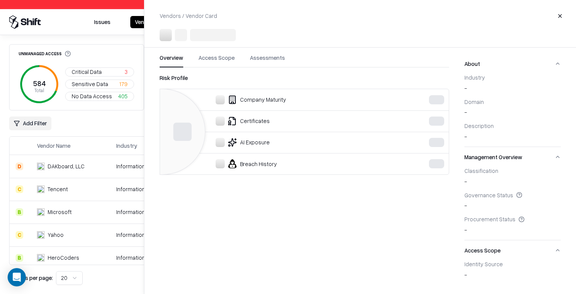
click at [145, 224] on td "Information Technology Services" at bounding box center [159, 234] width 98 height 23
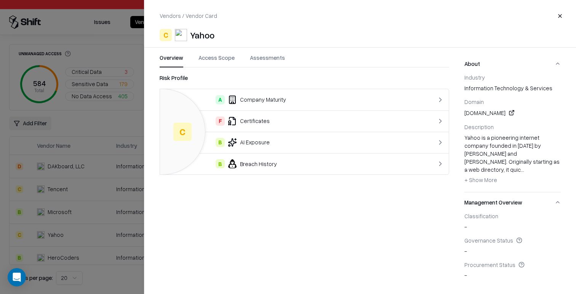
click at [332, 103] on div "A Company Maturity" at bounding box center [288, 99] width 244 height 9
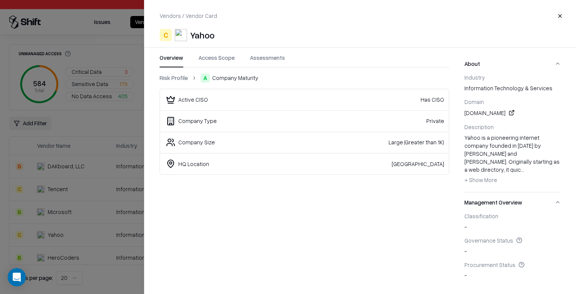
click at [132, 209] on div at bounding box center [288, 147] width 576 height 294
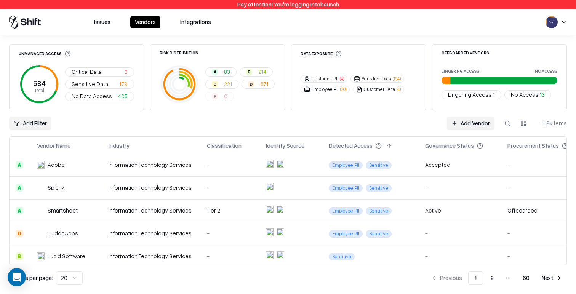
scroll to position [347, 0]
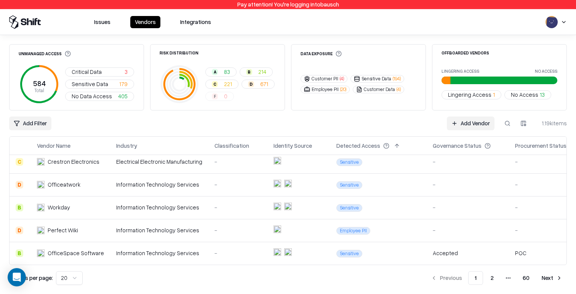
click at [146, 216] on td "Information Technology Services" at bounding box center [159, 207] width 98 height 23
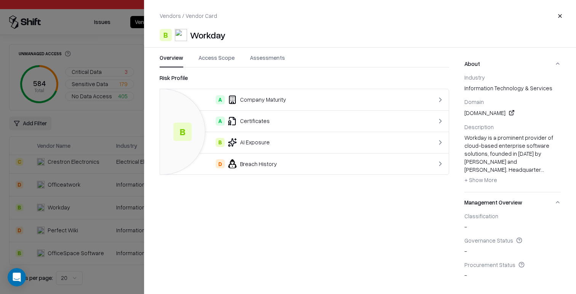
click at [388, 99] on div "A Company Maturity" at bounding box center [288, 99] width 244 height 9
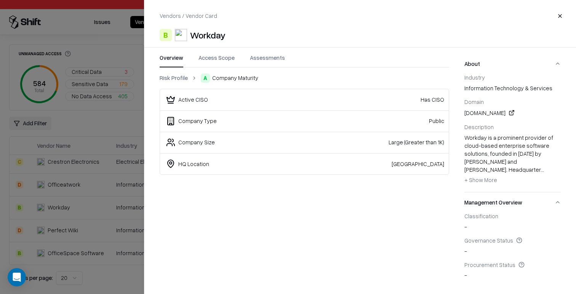
drag, startPoint x: 171, startPoint y: 155, endPoint x: 172, endPoint y: 190, distance: 35.4
click at [171, 155] on td "HQ Location" at bounding box center [231, 163] width 142 height 21
drag, startPoint x: 87, startPoint y: 227, endPoint x: 100, endPoint y: 228, distance: 13.3
click at [86, 227] on div at bounding box center [288, 147] width 576 height 294
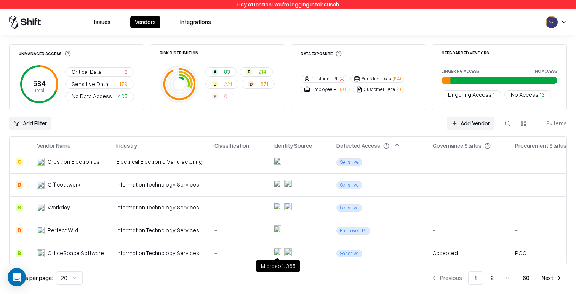
click at [334, 249] on td "Sensitive" at bounding box center [378, 253] width 96 height 23
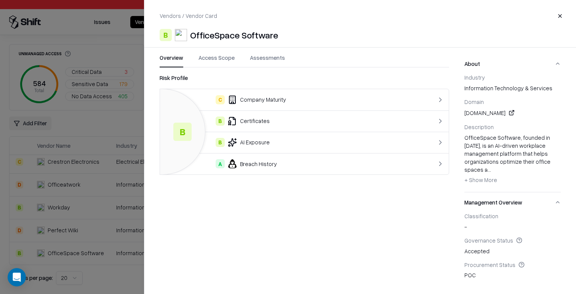
click at [351, 101] on div "C Company Maturity" at bounding box center [288, 99] width 244 height 9
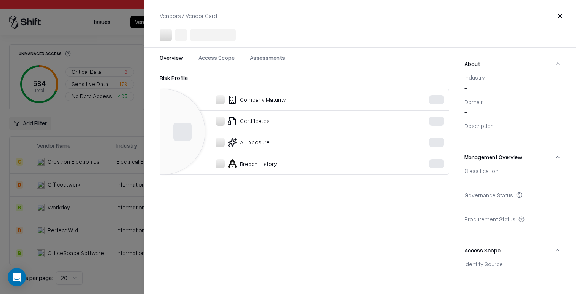
click at [104, 120] on div at bounding box center [288, 147] width 576 height 294
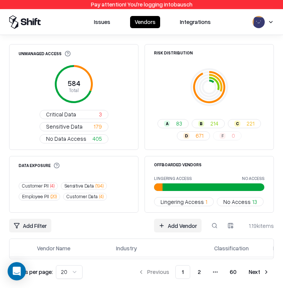
click at [272, 20] on html "Pay attention! You're logging into bausch Issues Vendors Integrations Unmanaged…" at bounding box center [141, 144] width 283 height 288
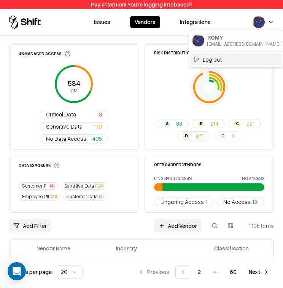
click at [228, 56] on div "Log out" at bounding box center [236, 59] width 91 height 13
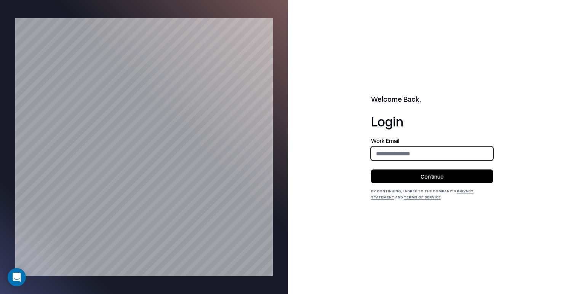
click at [395, 152] on input "email" at bounding box center [431, 154] width 121 height 14
type input "**********"
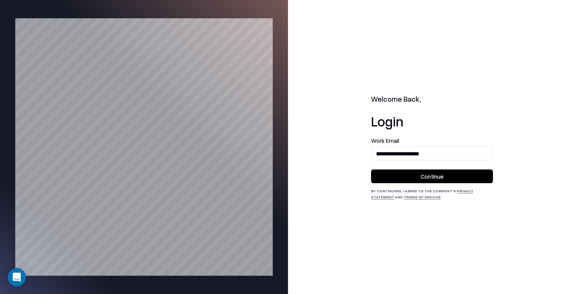
drag, startPoint x: 425, startPoint y: 175, endPoint x: 293, endPoint y: 242, distance: 147.9
click at [425, 176] on button "Continue" at bounding box center [432, 176] width 122 height 14
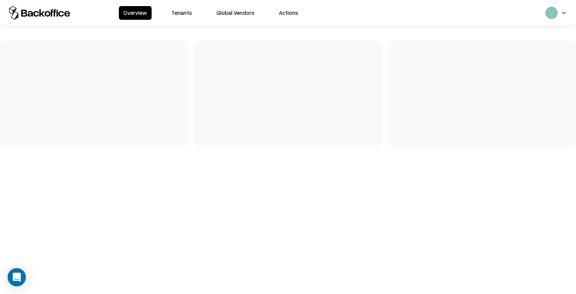
click at [188, 15] on button "Tenants" at bounding box center [182, 13] width 30 height 14
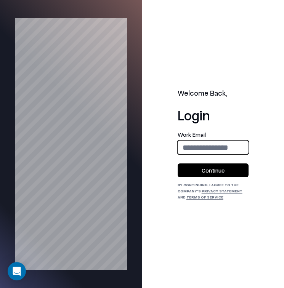
click at [206, 144] on input "email" at bounding box center [213, 148] width 70 height 18
type input "**********"
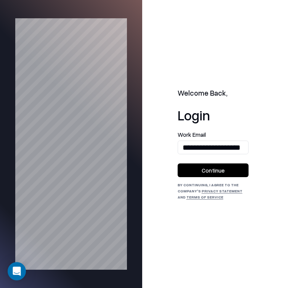
click at [194, 168] on button "Continue" at bounding box center [212, 170] width 71 height 14
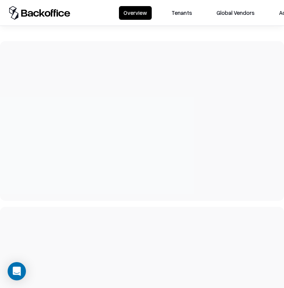
click at [182, 13] on button "Tenants" at bounding box center [182, 13] width 30 height 14
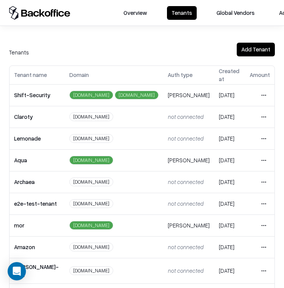
click at [262, 170] on html "Overview Tenants Global Vendors Actions Tenants Add Tenant Tenant name Domain A…" at bounding box center [142, 144] width 284 height 288
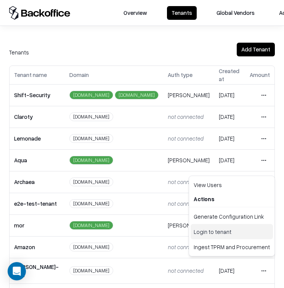
click at [215, 231] on div "Login to tenant" at bounding box center [231, 231] width 82 height 15
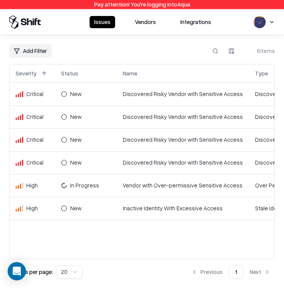
click at [144, 20] on button "Vendors" at bounding box center [145, 22] width 30 height 12
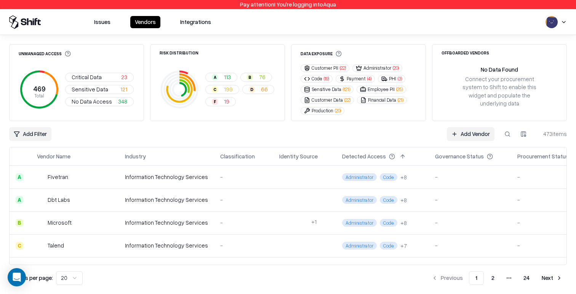
click at [220, 102] on button "F 19" at bounding box center [220, 101] width 30 height 9
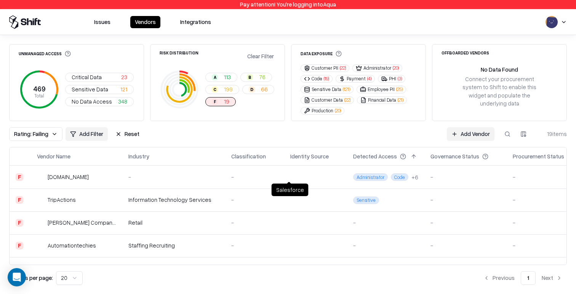
click at [283, 179] on td at bounding box center [315, 177] width 63 height 23
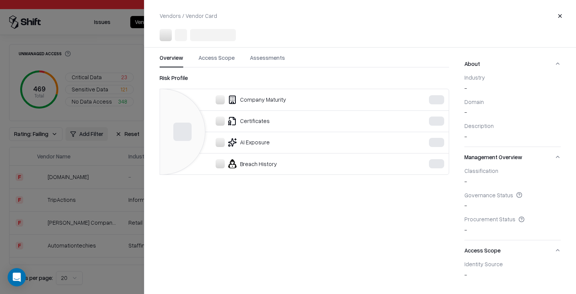
click at [123, 174] on div at bounding box center [288, 147] width 576 height 294
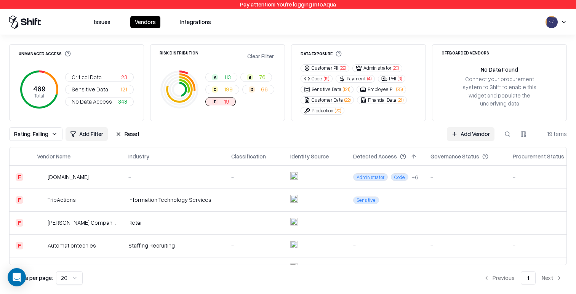
click at [192, 240] on td "Staffing Recruiting" at bounding box center [173, 245] width 103 height 23
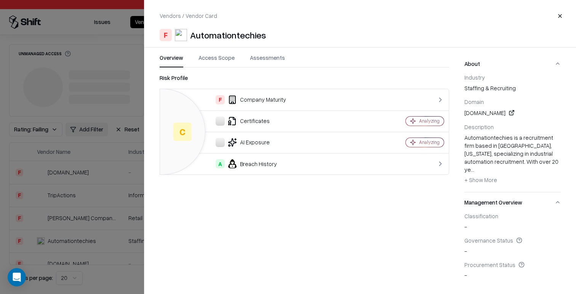
click at [115, 127] on div at bounding box center [288, 147] width 576 height 294
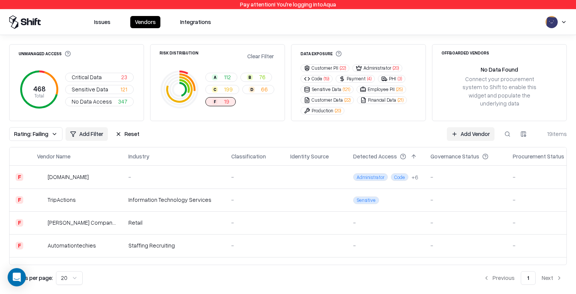
click at [225, 182] on td "-" at bounding box center [254, 177] width 59 height 23
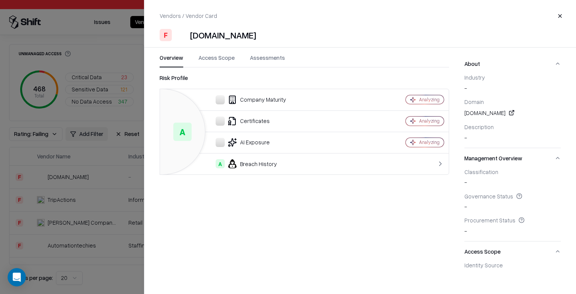
click at [118, 185] on div at bounding box center [288, 147] width 576 height 294
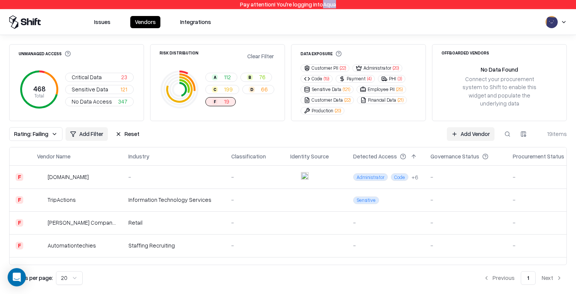
drag, startPoint x: 322, startPoint y: 3, endPoint x: 343, endPoint y: 0, distance: 21.2
click at [341, 1] on div "Pay attention! You're logging into Aqua" at bounding box center [288, 4] width 576 height 9
copy div "Aqua"
drag, startPoint x: 267, startPoint y: 86, endPoint x: 258, endPoint y: 87, distance: 9.6
click at [267, 86] on button "D 66" at bounding box center [258, 89] width 32 height 9
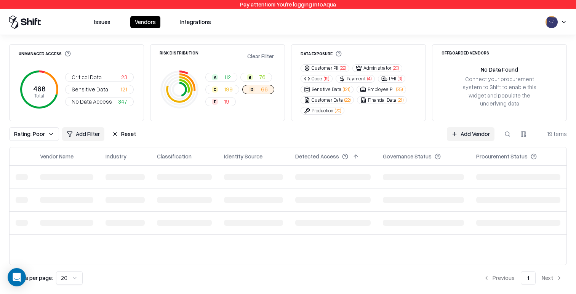
click at [233, 90] on button "C 199" at bounding box center [222, 89] width 34 height 9
drag, startPoint x: 226, startPoint y: 100, endPoint x: 225, endPoint y: 137, distance: 36.2
click at [226, 100] on span "19" at bounding box center [226, 101] width 5 height 8
click at [225, 188] on td at bounding box center [253, 199] width 71 height 23
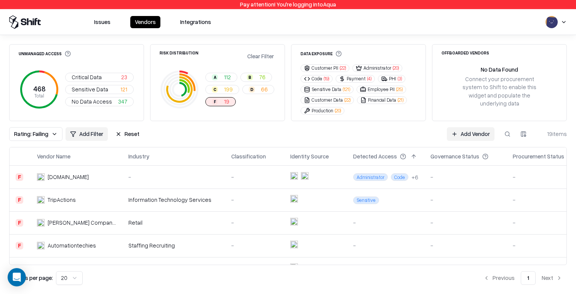
click at [225, 193] on td "-" at bounding box center [254, 199] width 59 height 23
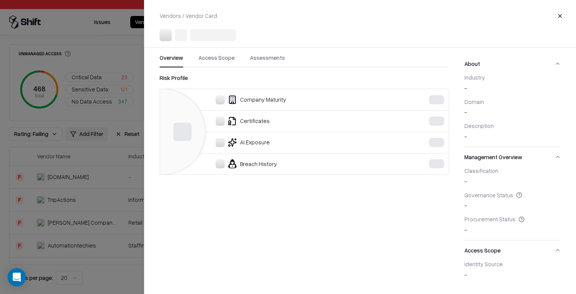
click at [112, 179] on div at bounding box center [288, 147] width 576 height 294
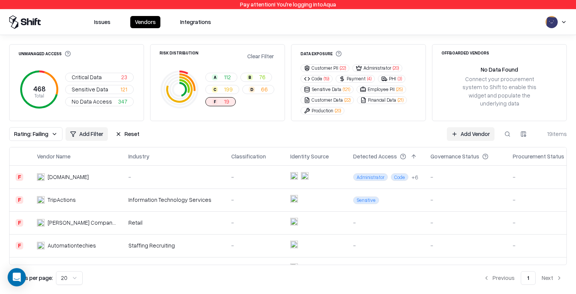
click at [189, 175] on div "-" at bounding box center [173, 177] width 91 height 8
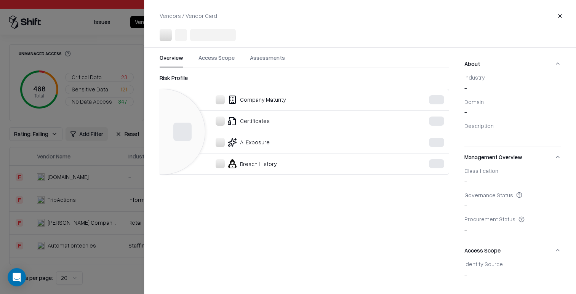
click at [133, 204] on div at bounding box center [288, 147] width 576 height 294
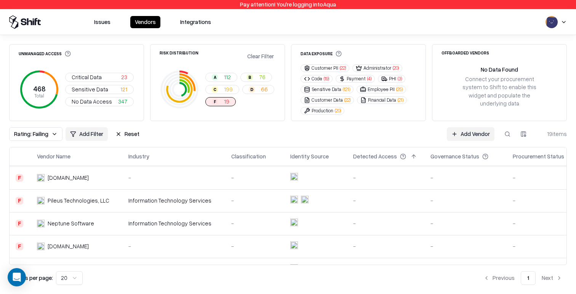
scroll to position [335, 0]
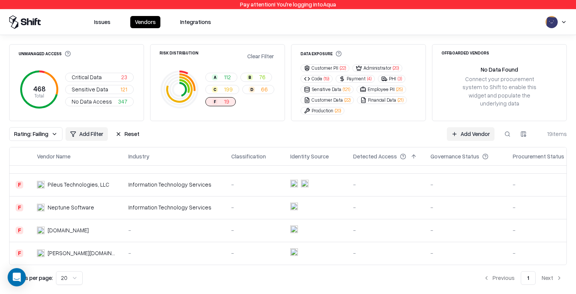
click at [203, 248] on td "-" at bounding box center [173, 253] width 103 height 23
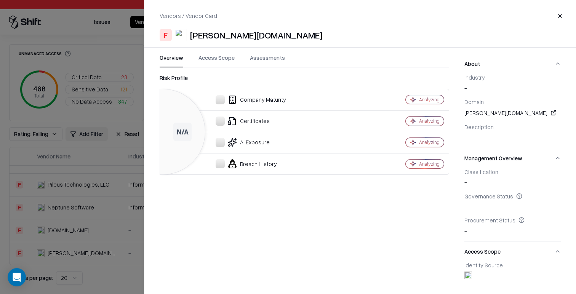
click at [139, 209] on div at bounding box center [288, 147] width 576 height 294
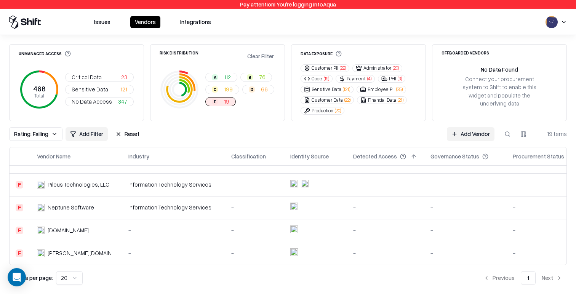
click at [248, 54] on button "Clear Filter" at bounding box center [261, 56] width 30 height 11
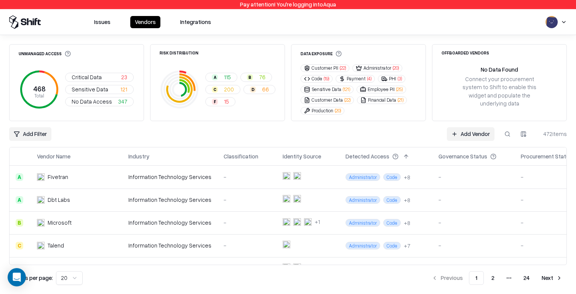
click at [92, 83] on div "Critical Data 23 Sensitive Data 121 No Data Access 347" at bounding box center [99, 89] width 69 height 33
click at [96, 78] on span "Critical Data" at bounding box center [87, 77] width 30 height 8
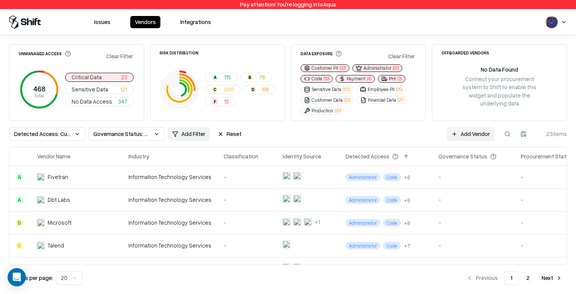
click at [96, 88] on span "Sensitive Data" at bounding box center [90, 89] width 37 height 8
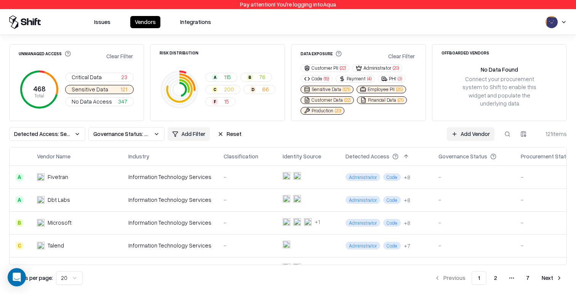
click at [89, 101] on span "No Data Access" at bounding box center [92, 101] width 40 height 8
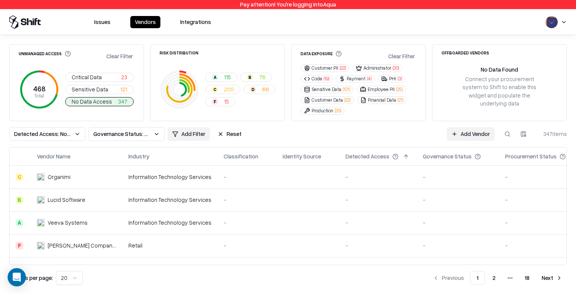
click at [147, 166] on td "Information Technology Services" at bounding box center [169, 177] width 95 height 23
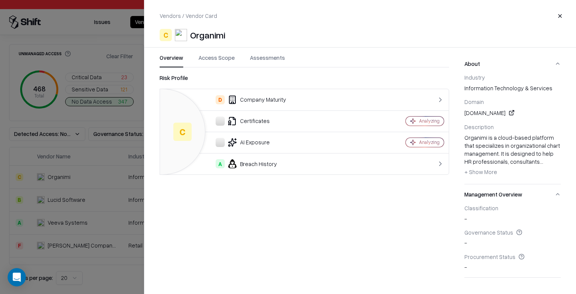
click at [81, 172] on div at bounding box center [288, 147] width 576 height 294
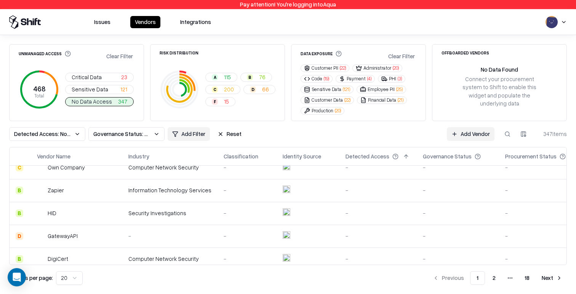
scroll to position [358, 0]
